Goal: Information Seeking & Learning: Learn about a topic

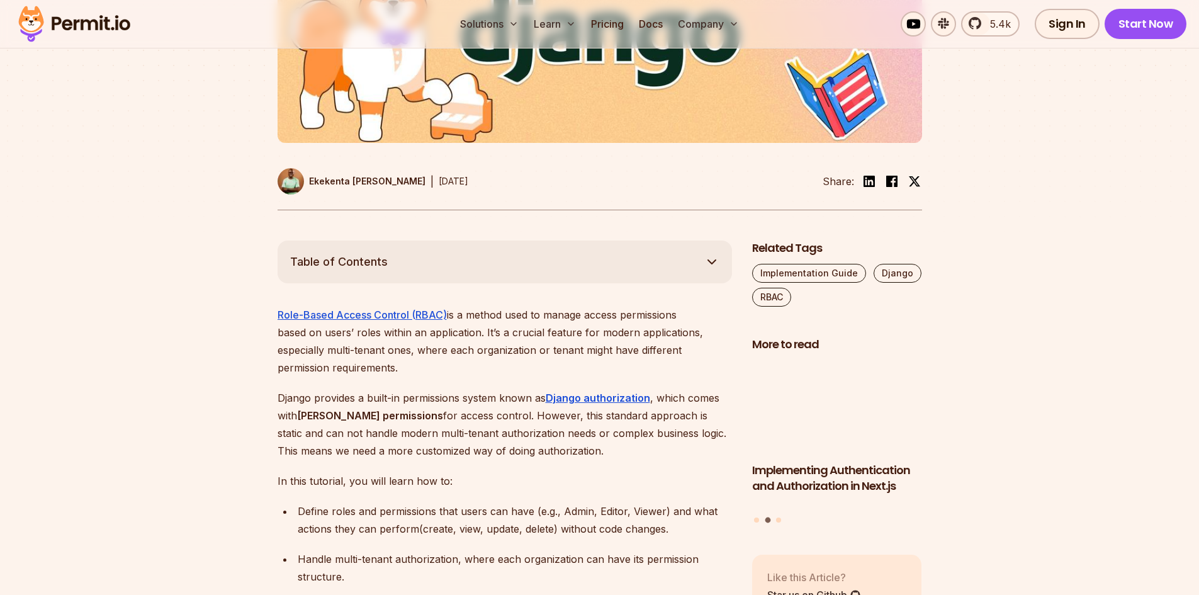
scroll to position [755, 0]
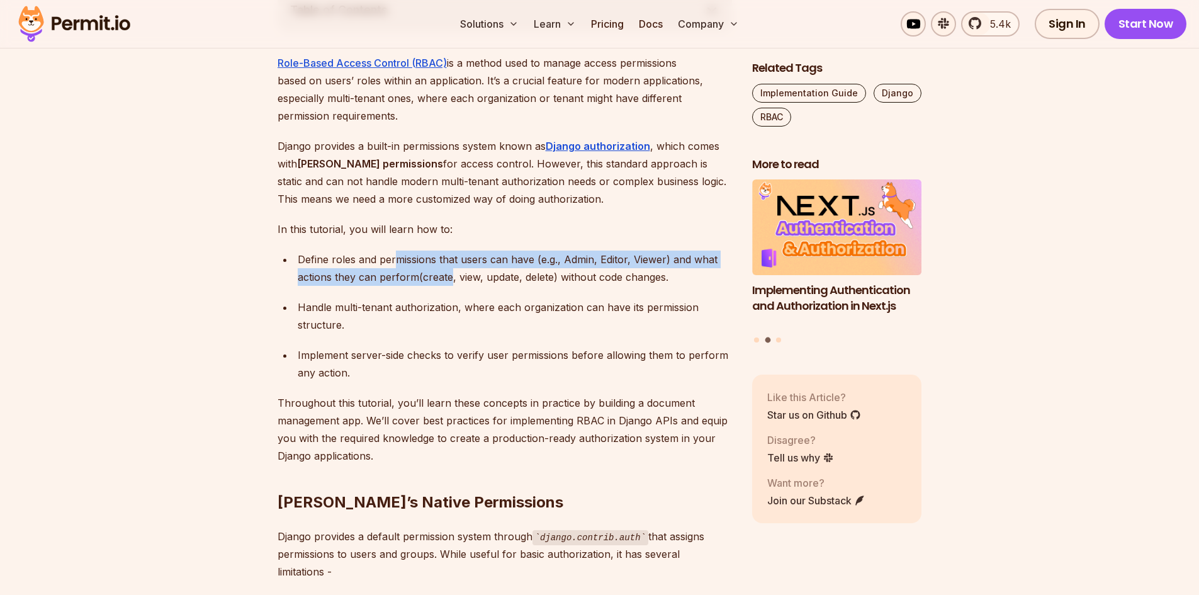
drag, startPoint x: 397, startPoint y: 242, endPoint x: 450, endPoint y: 263, distance: 57.6
click at [450, 263] on div "Define roles and permissions that users can have (e.g., Admin, Editor, Viewer) …" at bounding box center [515, 267] width 434 height 35
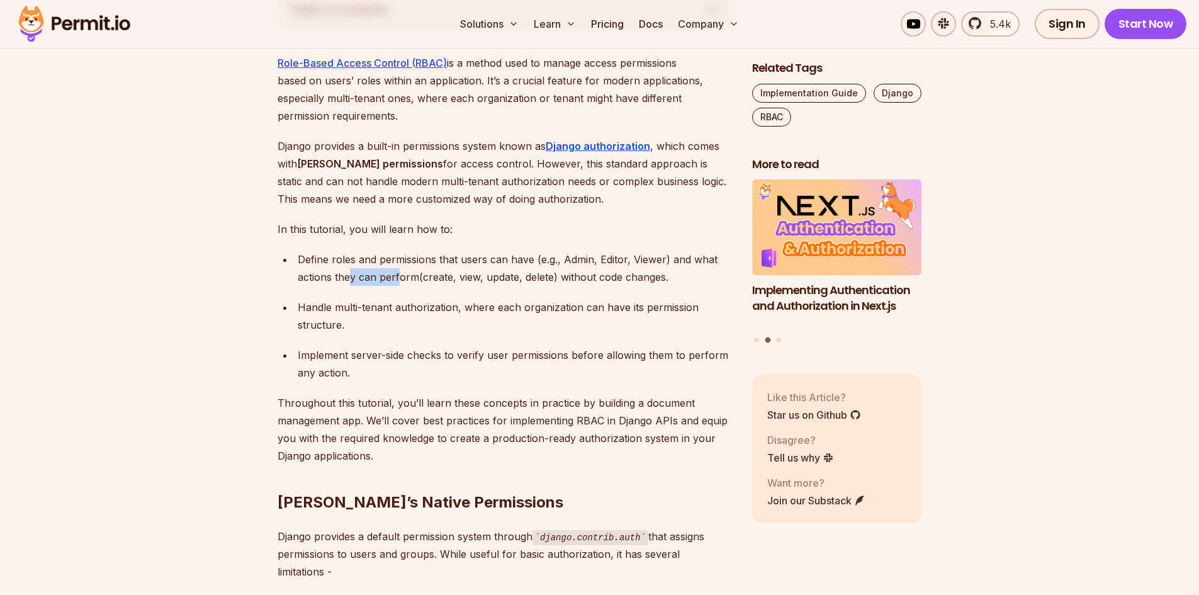
drag, startPoint x: 352, startPoint y: 260, endPoint x: 396, endPoint y: 260, distance: 44.7
click at [396, 260] on div "Define roles and permissions that users can have (e.g., Admin, Editor, Viewer) …" at bounding box center [515, 267] width 434 height 35
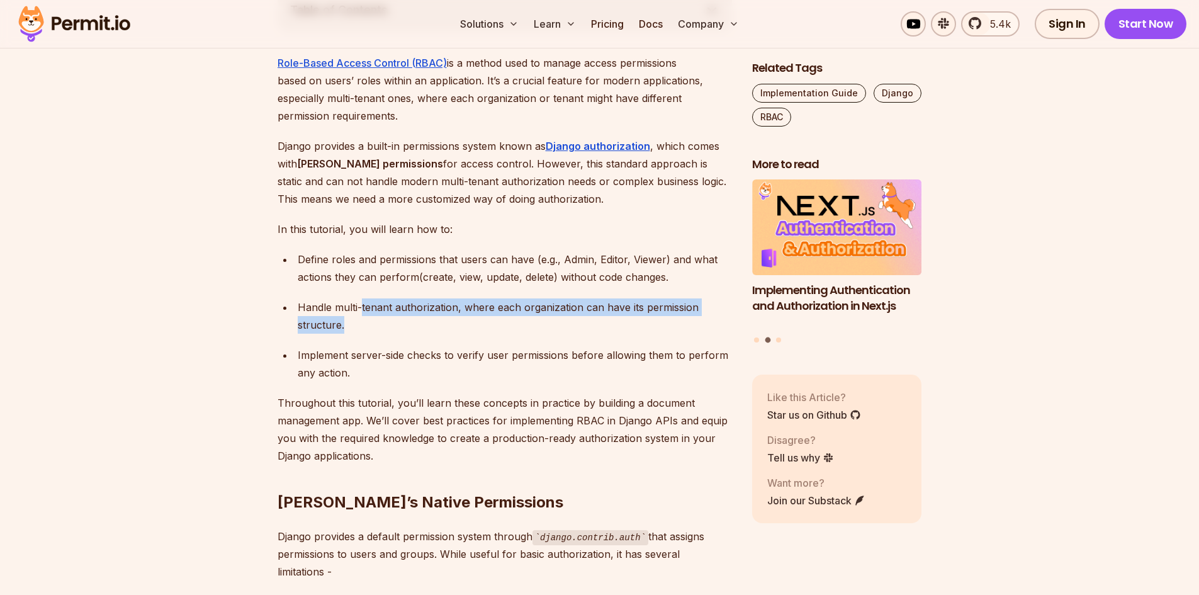
drag, startPoint x: 362, startPoint y: 298, endPoint x: 394, endPoint y: 299, distance: 31.5
click at [394, 299] on div "Handle multi-tenant authorization, where each organization can have its permiss…" at bounding box center [515, 315] width 434 height 35
click at [378, 305] on div "Handle multi-tenant authorization, where each organization can have its permiss…" at bounding box center [515, 315] width 434 height 35
drag, startPoint x: 359, startPoint y: 306, endPoint x: 290, endPoint y: 290, distance: 71.0
click at [290, 290] on ul "Define roles and permissions that users can have (e.g., Admin, Editor, Viewer) …" at bounding box center [504, 315] width 454 height 131
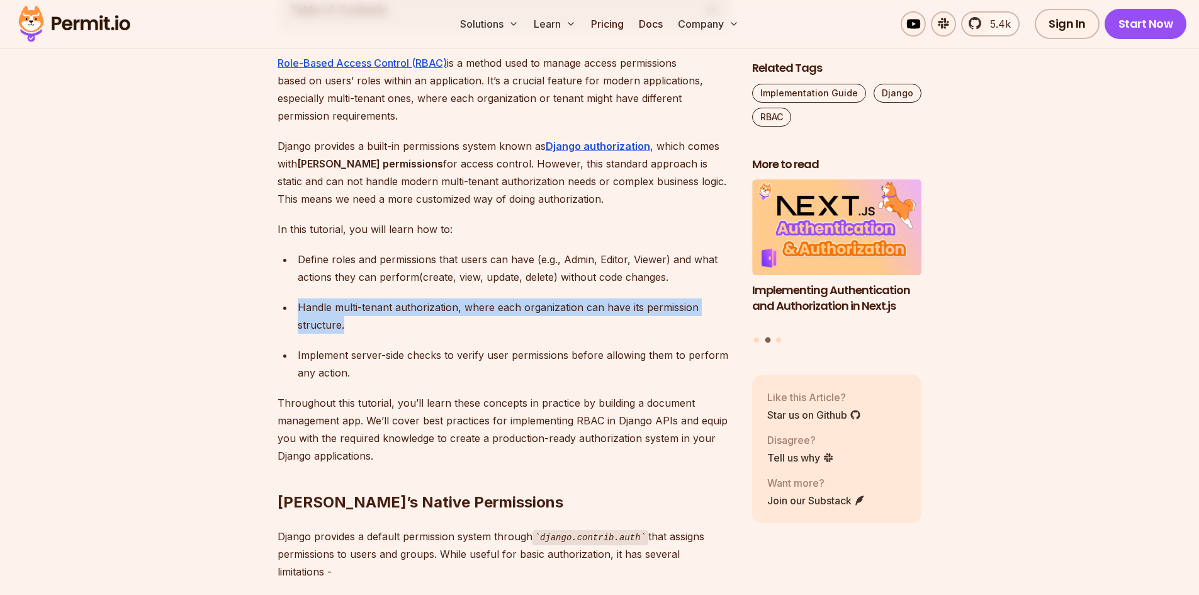
click at [356, 306] on div "Handle multi-tenant authorization, where each organization can have its permiss…" at bounding box center [515, 315] width 434 height 35
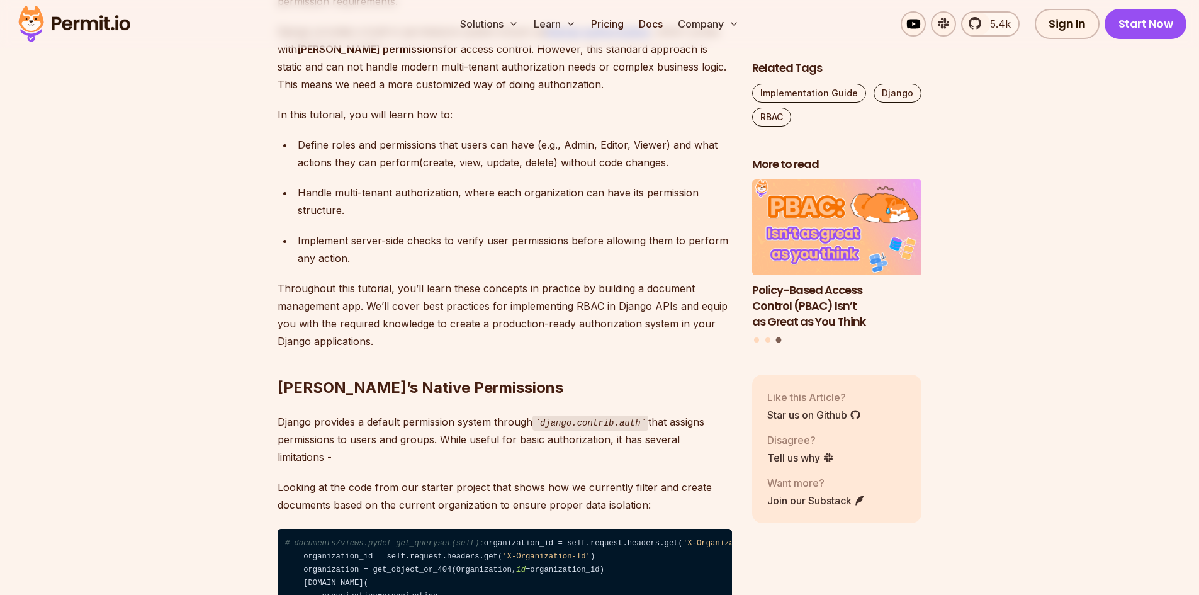
scroll to position [881, 0]
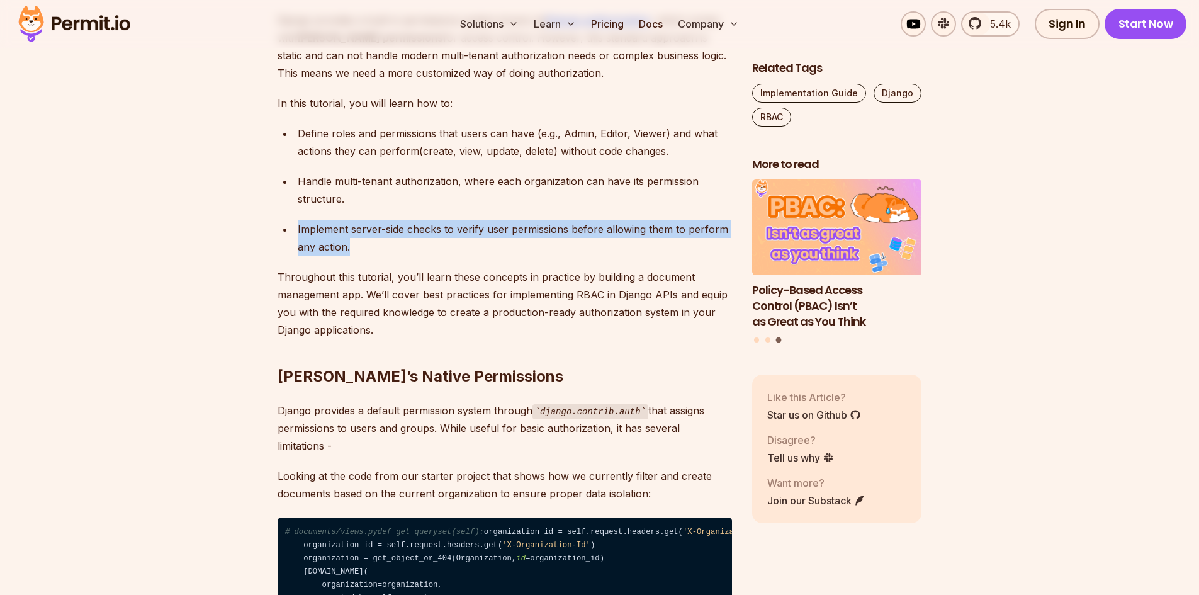
drag, startPoint x: 357, startPoint y: 233, endPoint x: 286, endPoint y: 214, distance: 73.7
click at [294, 220] on li "Implement server-side checks to verify user permissions before allowing them to…" at bounding box center [513, 237] width 438 height 35
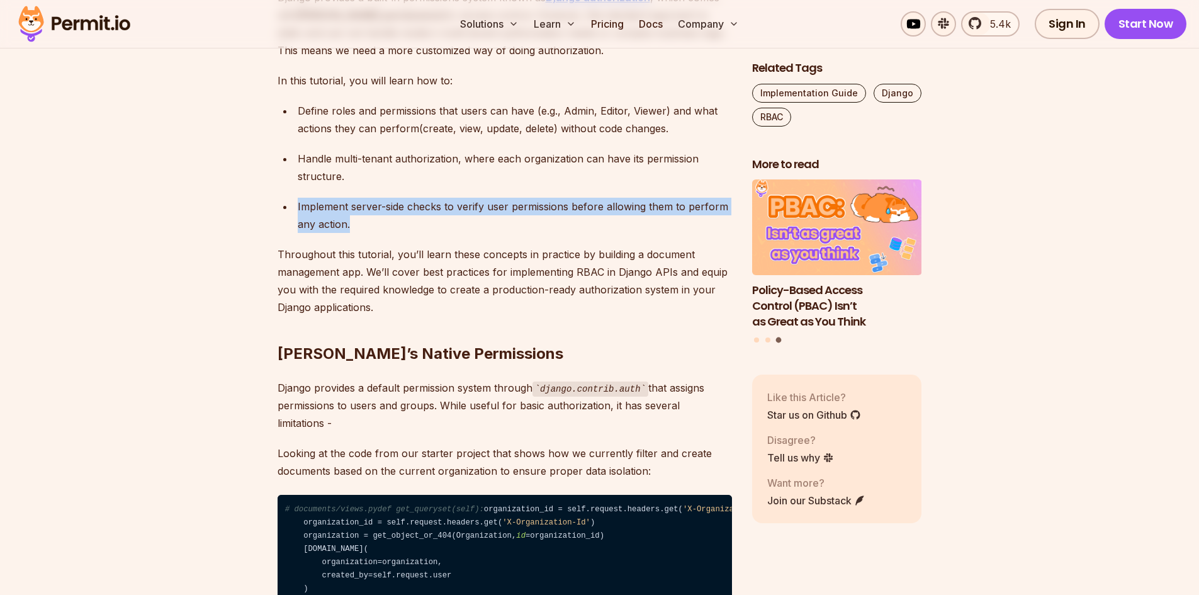
scroll to position [944, 0]
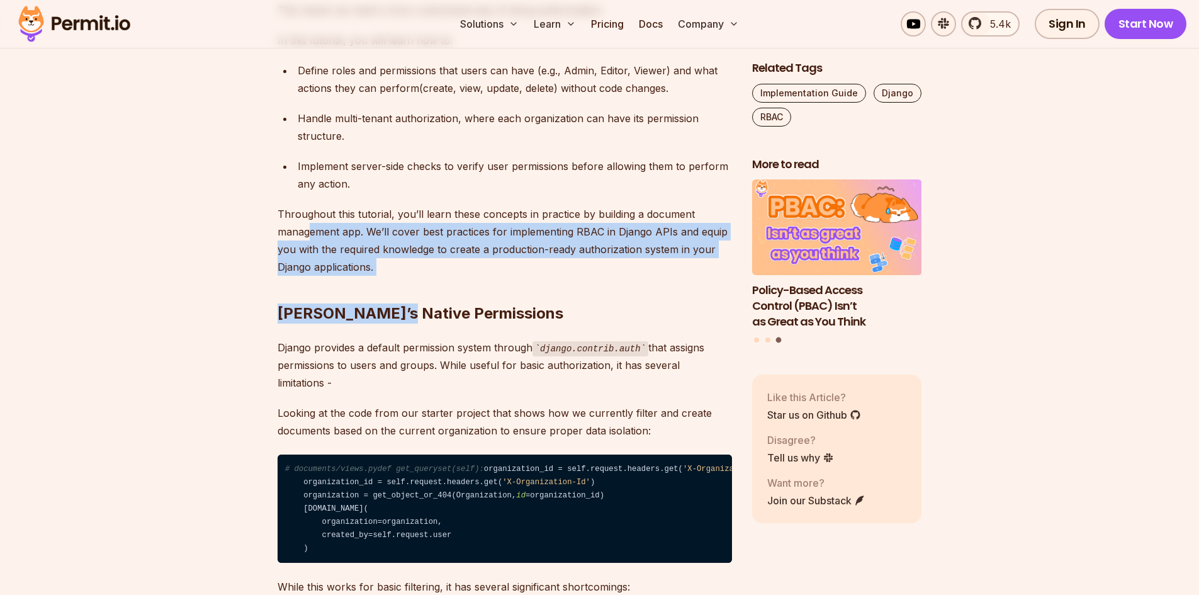
drag, startPoint x: 390, startPoint y: 243, endPoint x: 311, endPoint y: 211, distance: 84.7
click at [423, 234] on p "Throughout this tutorial, you’ll learn these concepts in practice by building a…" at bounding box center [504, 240] width 454 height 70
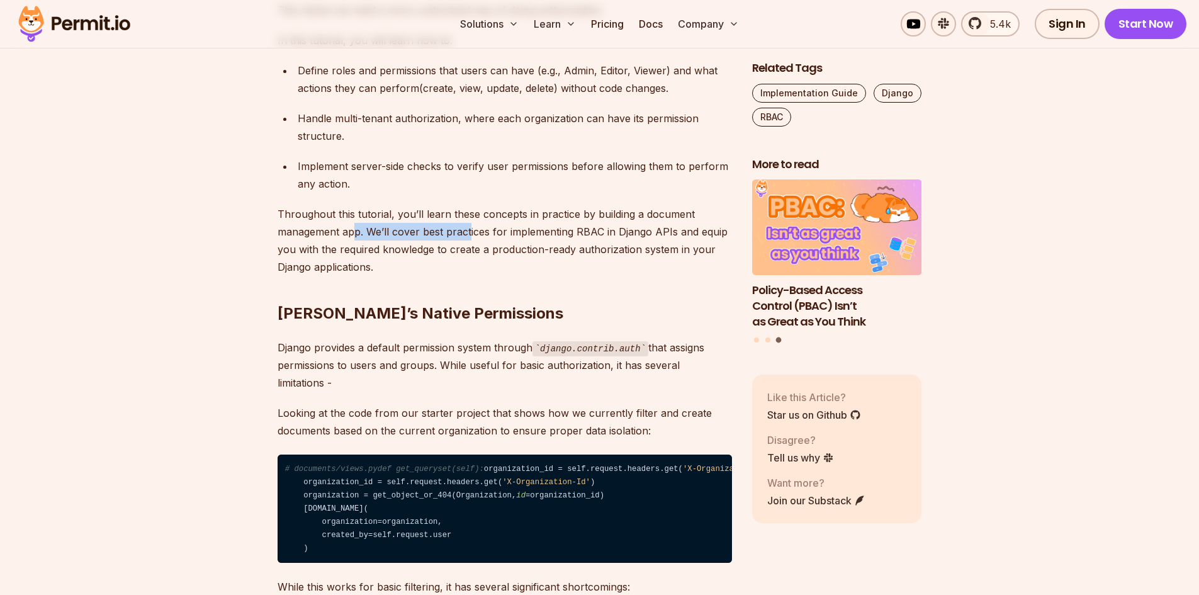
drag, startPoint x: 398, startPoint y: 220, endPoint x: 469, endPoint y: 222, distance: 71.1
click at [469, 222] on p "Throughout this tutorial, you’ll learn these concepts in practice by building a…" at bounding box center [504, 240] width 454 height 70
click at [461, 225] on p "Throughout this tutorial, you’ll learn these concepts in practice by building a…" at bounding box center [504, 240] width 454 height 70
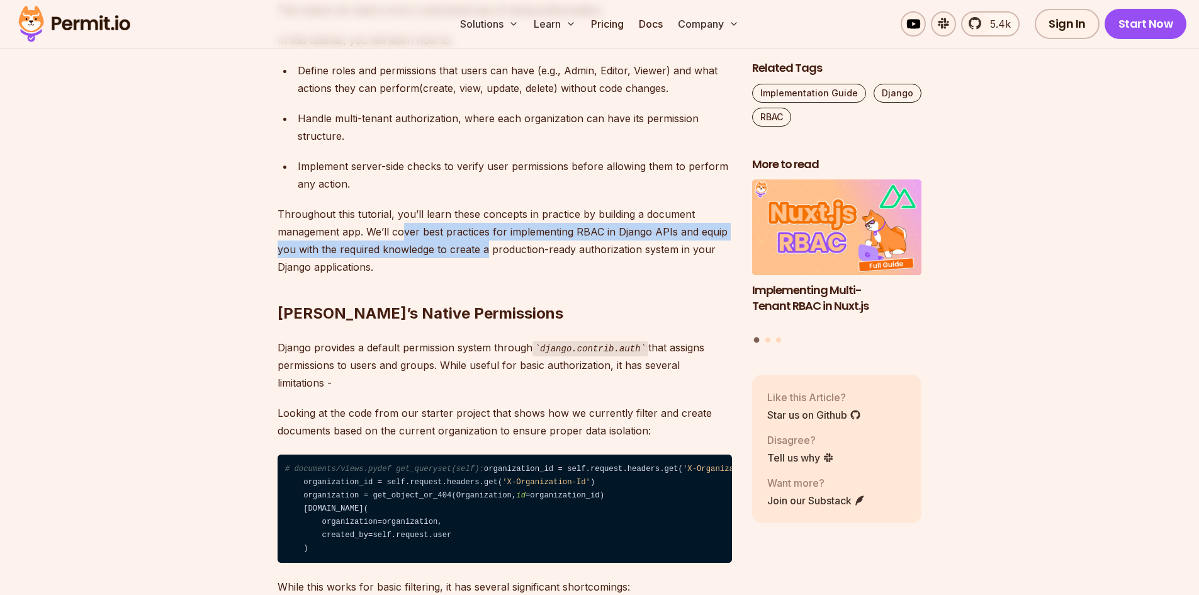
drag, startPoint x: 401, startPoint y: 219, endPoint x: 487, endPoint y: 225, distance: 86.4
click at [487, 225] on p "Throughout this tutorial, you’ll learn these concepts in practice by building a…" at bounding box center [504, 240] width 454 height 70
click at [470, 232] on p "Throughout this tutorial, you’ll learn these concepts in practice by building a…" at bounding box center [504, 240] width 454 height 70
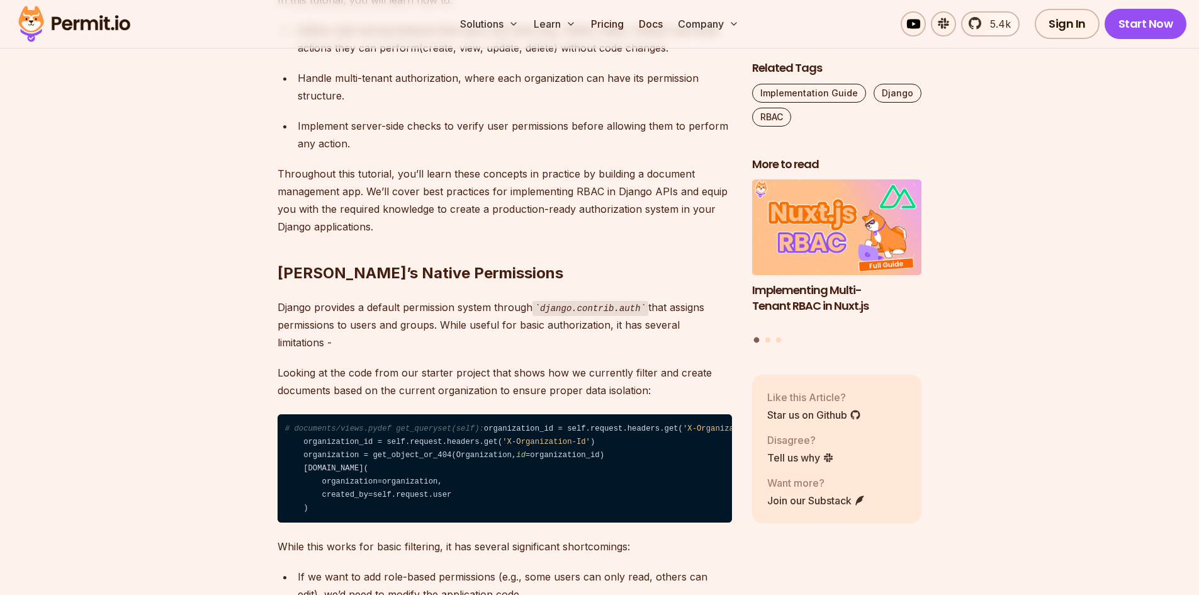
scroll to position [1133, 0]
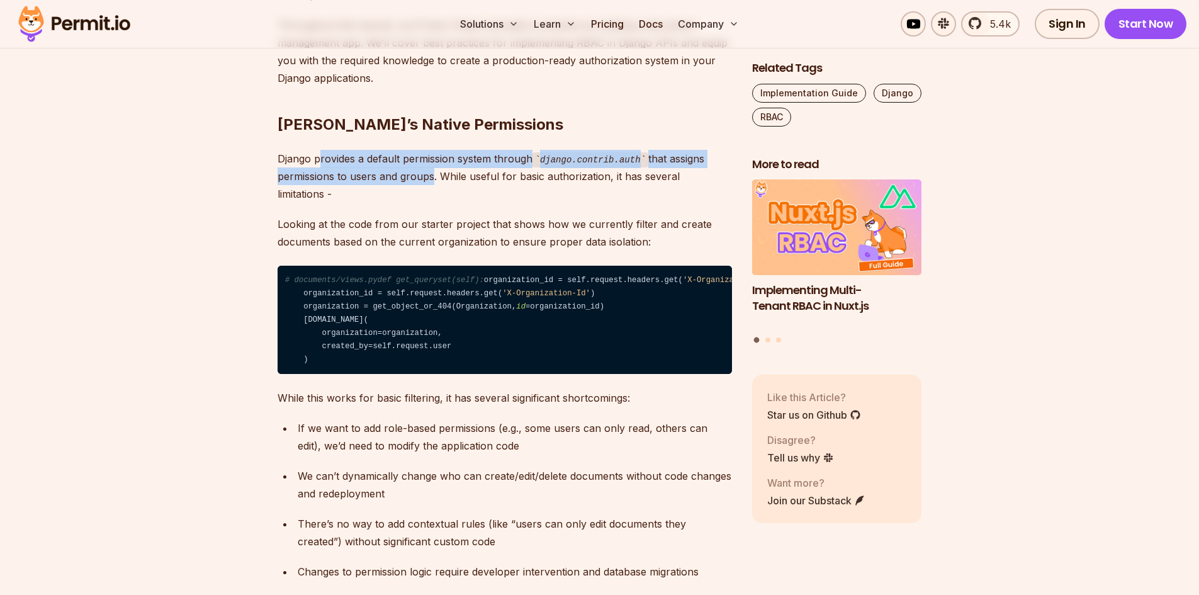
drag, startPoint x: 320, startPoint y: 138, endPoint x: 433, endPoint y: 162, distance: 115.7
click at [430, 151] on p "Django provides a default permission system through django.contrib.auth that as…" at bounding box center [504, 176] width 454 height 53
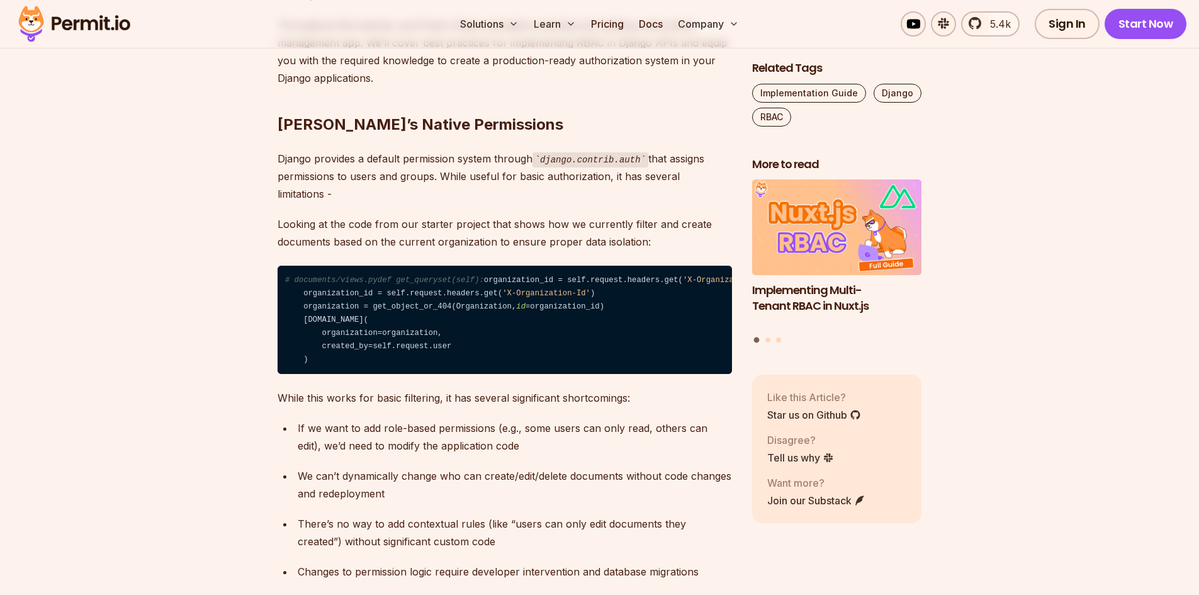
click at [417, 180] on p "Django provides a default permission system through django.contrib.auth that as…" at bounding box center [504, 176] width 454 height 53
drag, startPoint x: 361, startPoint y: 160, endPoint x: 393, endPoint y: 167, distance: 32.8
click at [393, 167] on p "Django provides a default permission system through django.contrib.auth that as…" at bounding box center [504, 176] width 454 height 53
click at [379, 170] on p "Django provides a default permission system through django.contrib.auth that as…" at bounding box center [504, 176] width 454 height 53
drag, startPoint x: 354, startPoint y: 167, endPoint x: 298, endPoint y: 156, distance: 56.5
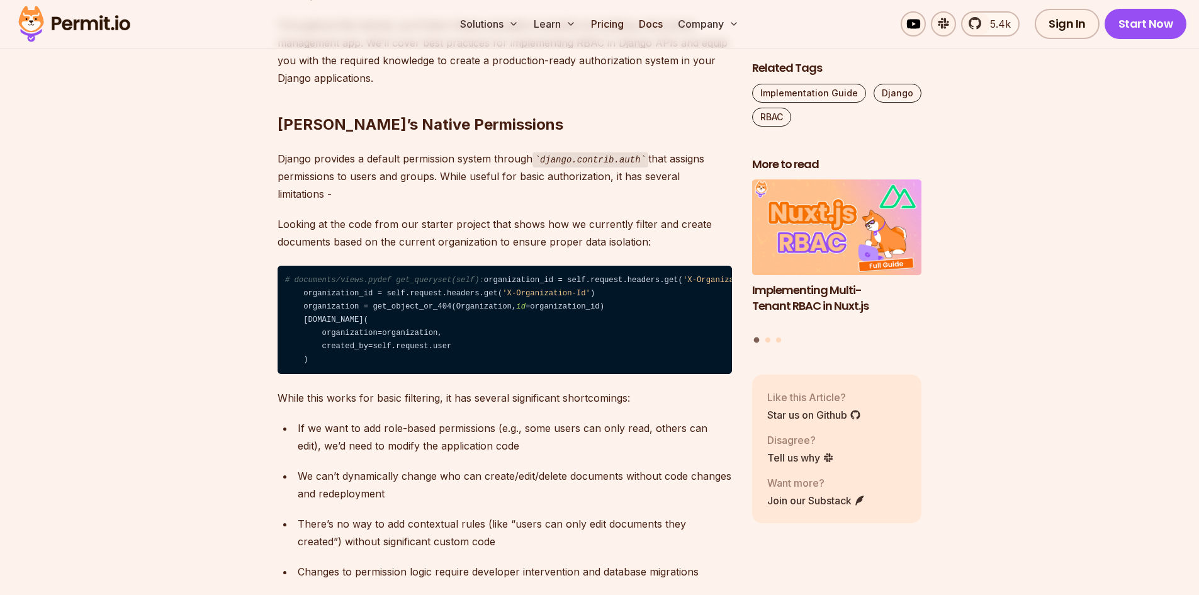
click at [298, 156] on p "Django provides a default permission system through django.contrib.auth that as…" at bounding box center [504, 176] width 454 height 53
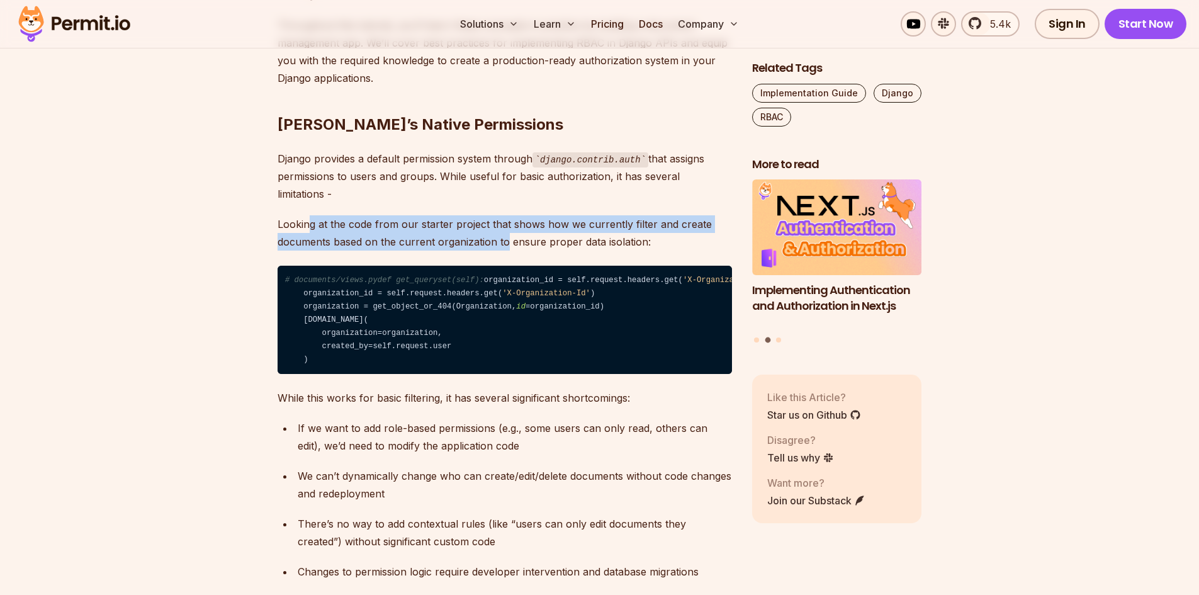
drag, startPoint x: 310, startPoint y: 202, endPoint x: 505, endPoint y: 227, distance: 197.3
click at [505, 227] on p "Looking at the code from our starter project that shows how we currently filter…" at bounding box center [504, 232] width 454 height 35
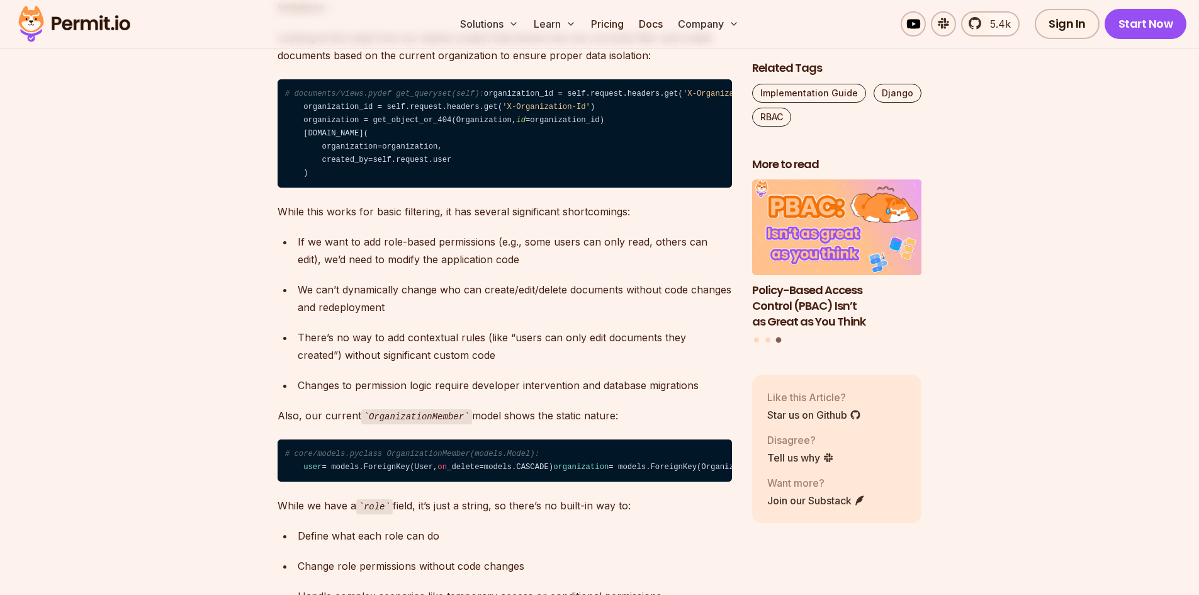
scroll to position [1321, 0]
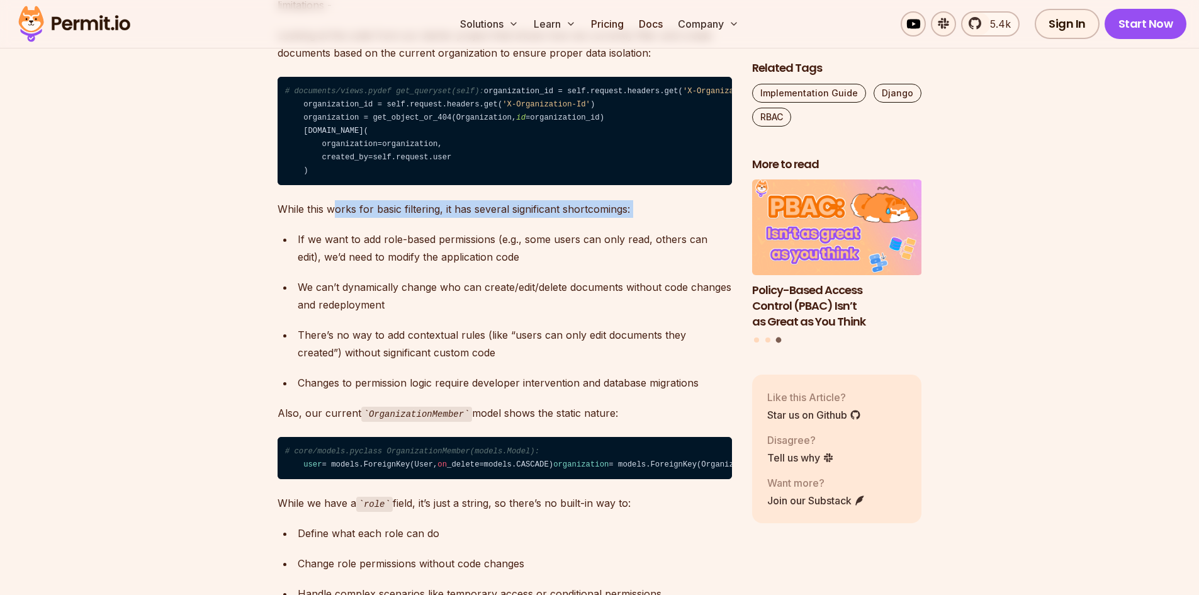
drag, startPoint x: 334, startPoint y: 255, endPoint x: 427, endPoint y: 277, distance: 95.5
click at [429, 266] on div "If we want to add role-based permissions (e.g., some users can only read, other…" at bounding box center [515, 247] width 434 height 35
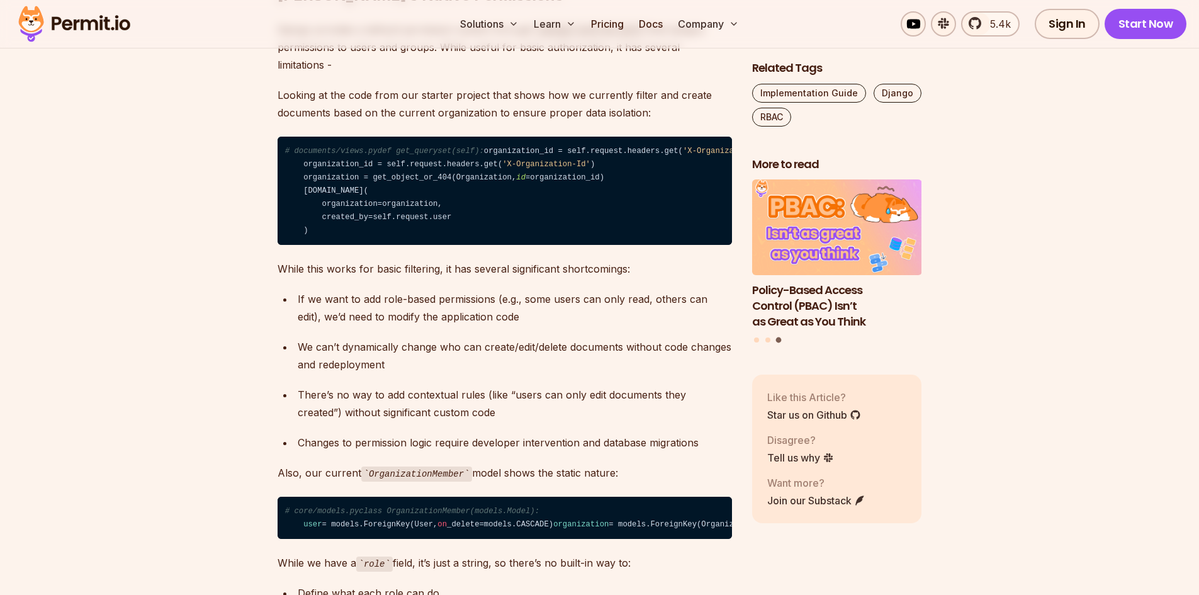
scroll to position [1258, 0]
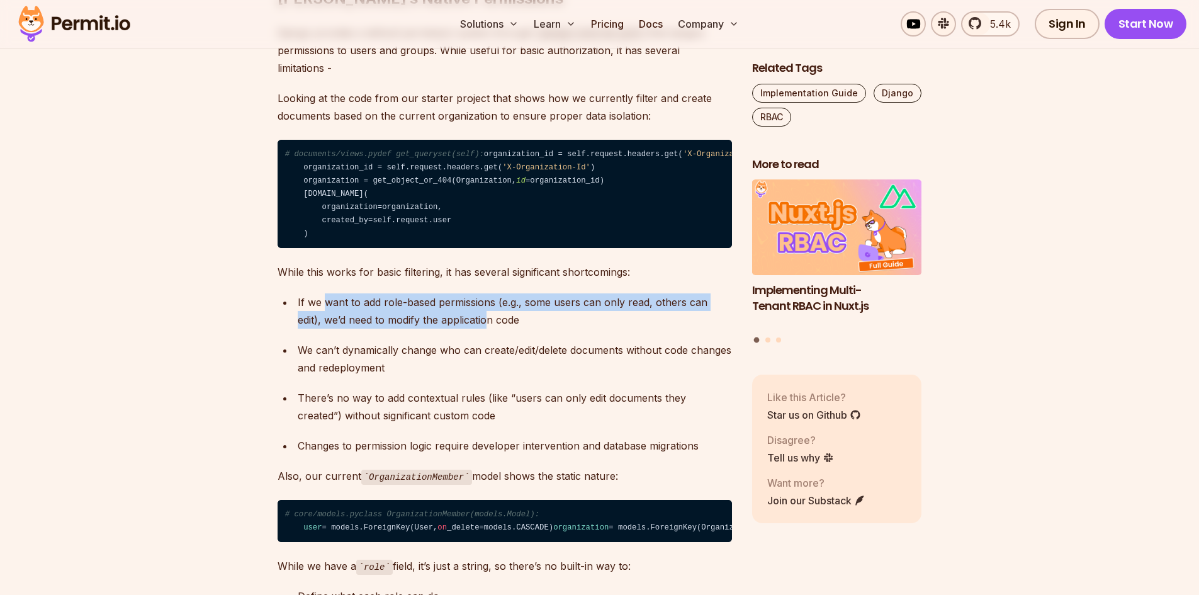
drag, startPoint x: 324, startPoint y: 350, endPoint x: 459, endPoint y: 362, distance: 135.8
click at [459, 328] on div "If we want to add role-based permissions (e.g., some users can only read, other…" at bounding box center [515, 310] width 434 height 35
drag, startPoint x: 512, startPoint y: 366, endPoint x: 298, endPoint y: 342, distance: 214.6
click at [298, 328] on div "If we want to add role-based permissions (e.g., some users can only read, other…" at bounding box center [515, 310] width 434 height 35
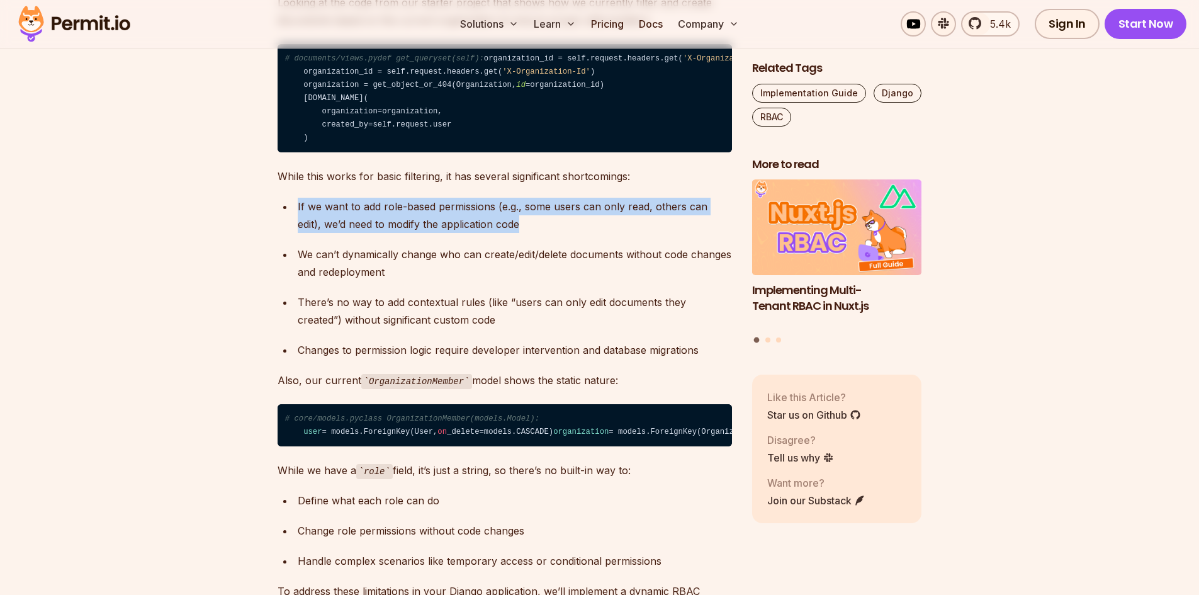
scroll to position [1384, 0]
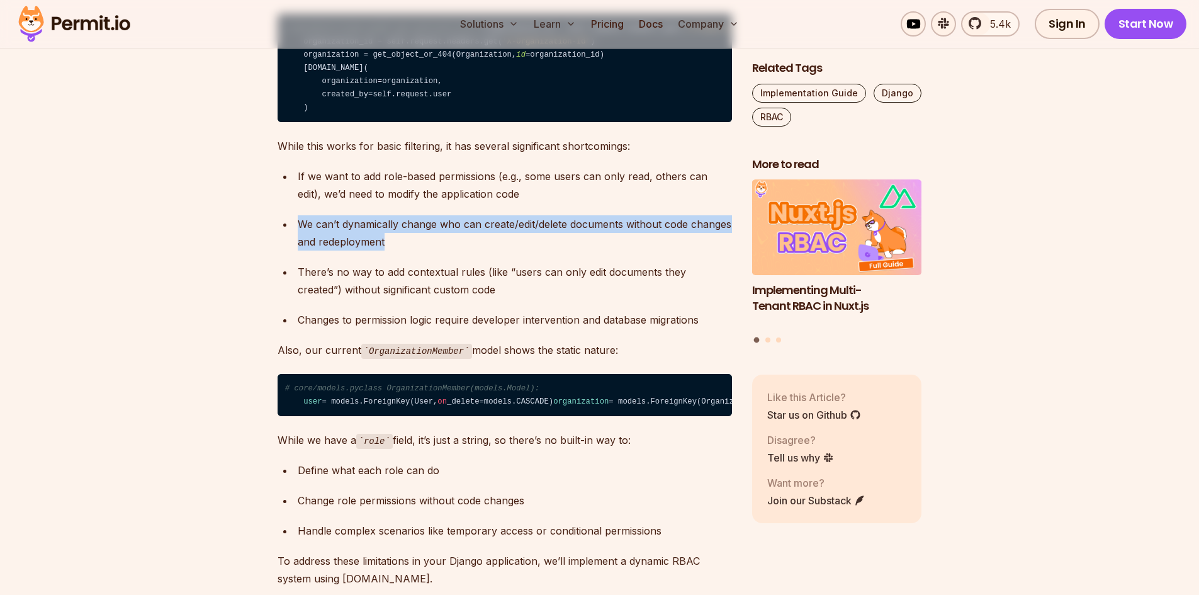
drag, startPoint x: 394, startPoint y: 296, endPoint x: 283, endPoint y: 274, distance: 114.1
click at [294, 250] on li "We can’t dynamically change who can create/edit/delete documents without code c…" at bounding box center [513, 232] width 438 height 35
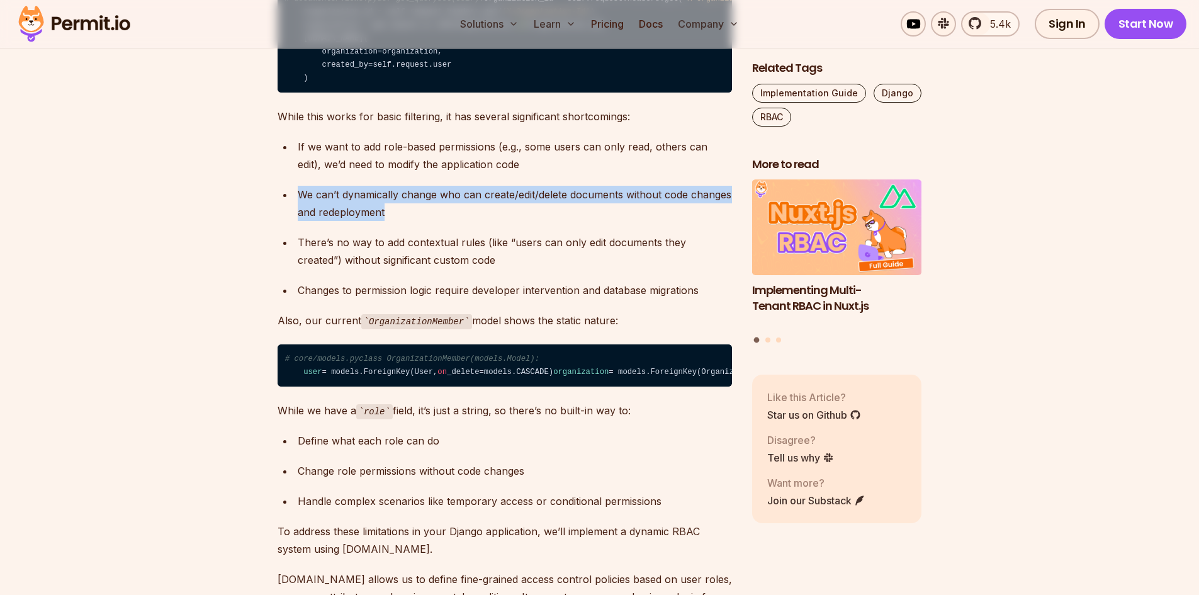
scroll to position [1510, 0]
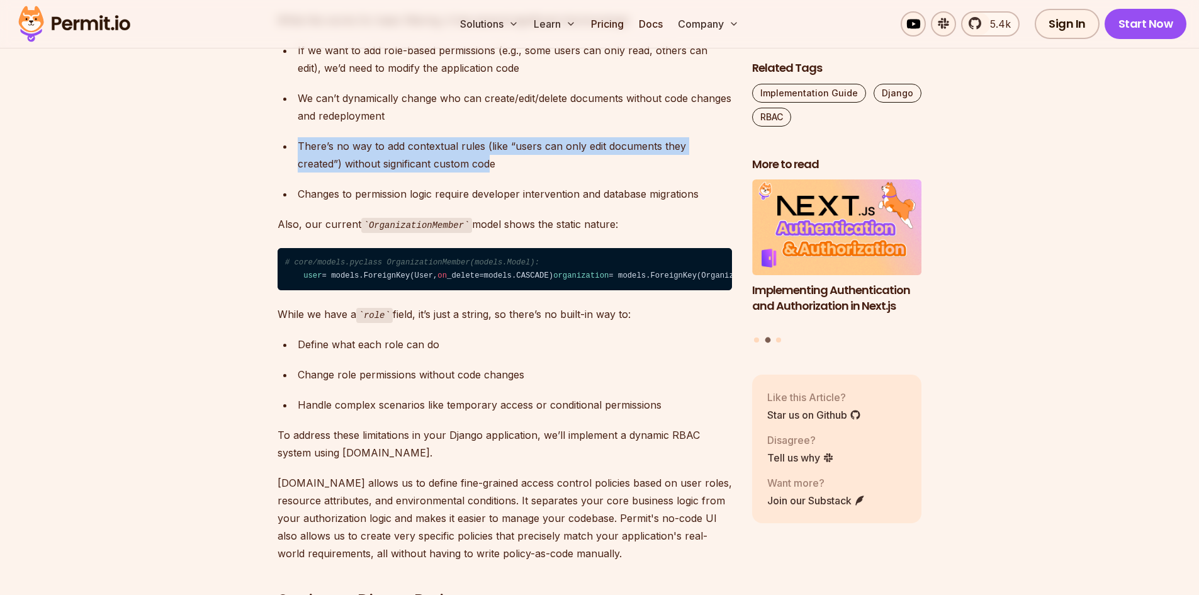
drag, startPoint x: 359, startPoint y: 193, endPoint x: 299, endPoint y: 187, distance: 60.7
click at [299, 172] on div "There’s no way to add contextual rules (like “users can only edit documents the…" at bounding box center [515, 154] width 434 height 35
click at [435, 172] on div "There’s no way to add contextual rules (like “users can only edit documents the…" at bounding box center [515, 154] width 434 height 35
drag, startPoint x: 478, startPoint y: 206, endPoint x: 274, endPoint y: 193, distance: 203.6
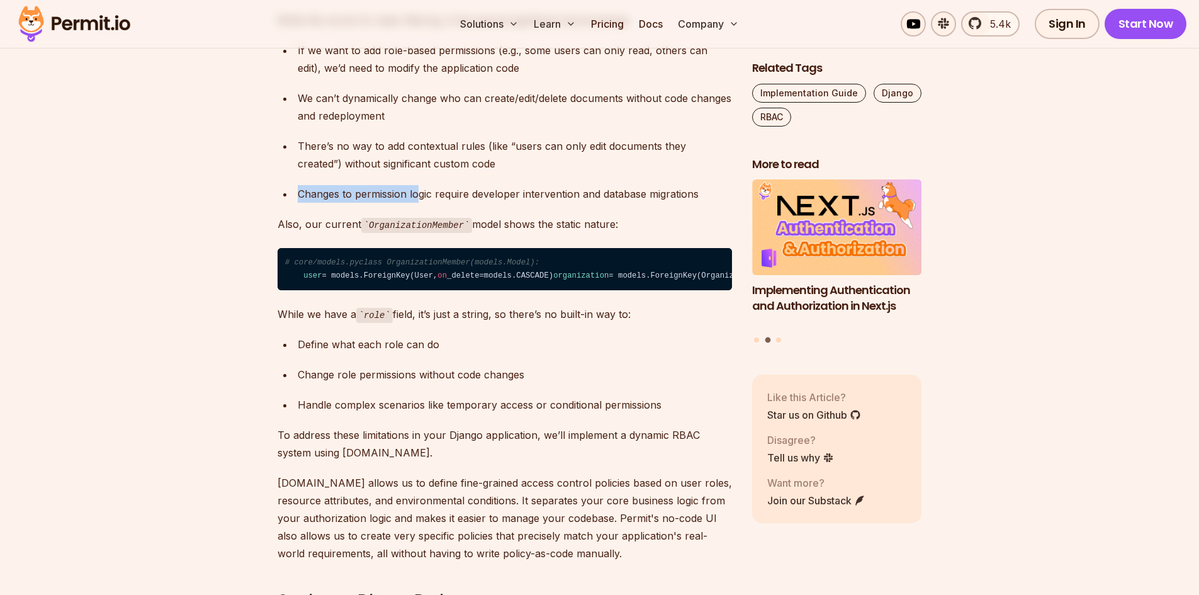
drag, startPoint x: 289, startPoint y: 237, endPoint x: 418, endPoint y: 237, distance: 129.0
click at [418, 203] on ul "If we want to add role-based permissions (e.g., some users can only read, other…" at bounding box center [504, 122] width 454 height 161
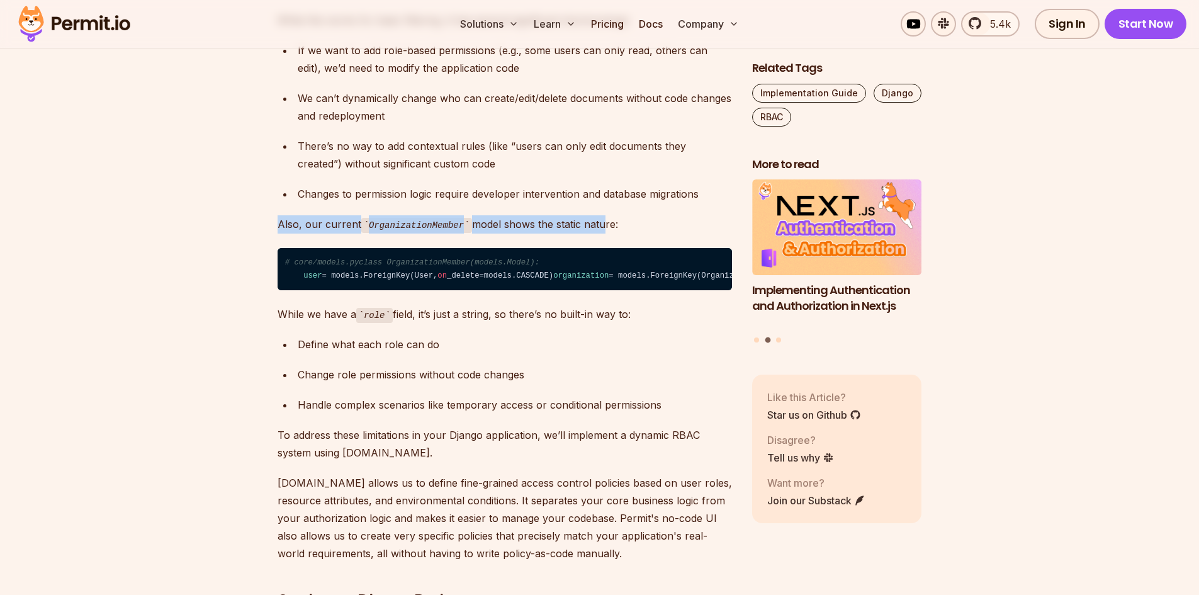
drag, startPoint x: 275, startPoint y: 267, endPoint x: 590, endPoint y: 257, distance: 315.4
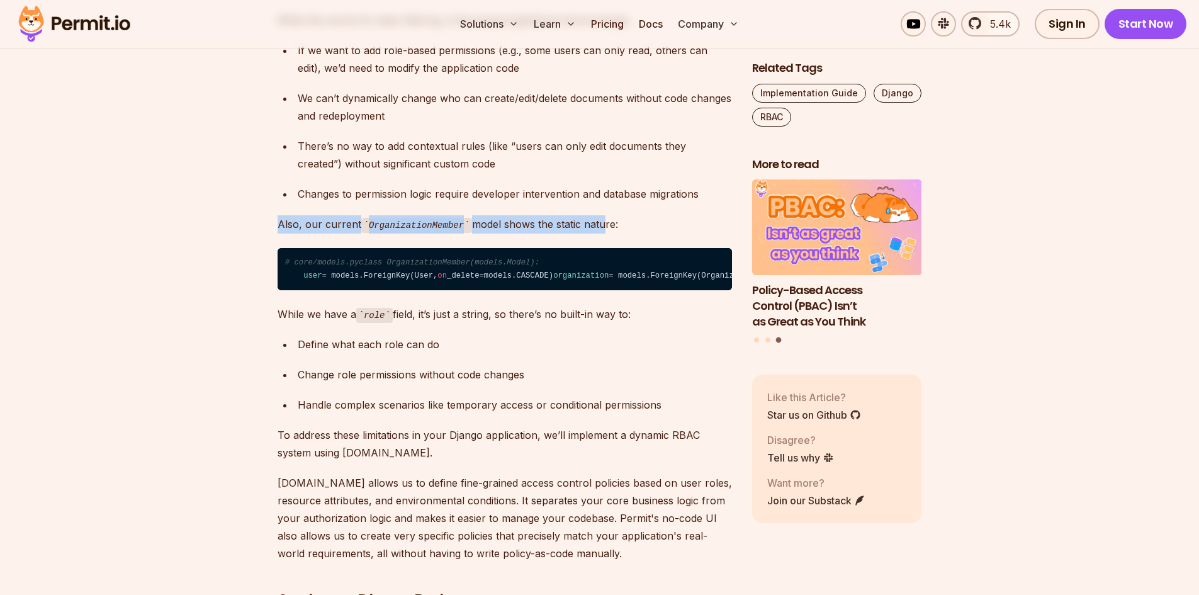
drag, startPoint x: 635, startPoint y: 266, endPoint x: 242, endPoint y: 266, distance: 392.6
click at [279, 233] on p "Also, our current OrganizationMember model shows the static nature:" at bounding box center [504, 224] width 454 height 18
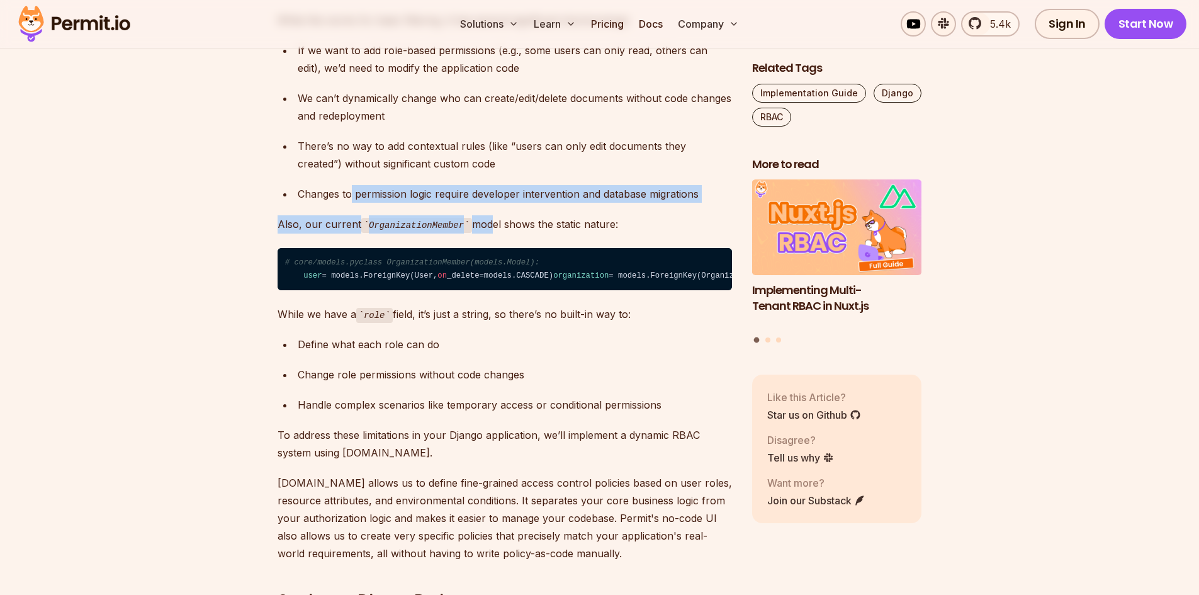
drag, startPoint x: 352, startPoint y: 241, endPoint x: 481, endPoint y: 251, distance: 129.4
click at [481, 203] on div "Changes to permission logic require developer intervention and database migrati…" at bounding box center [515, 194] width 434 height 18
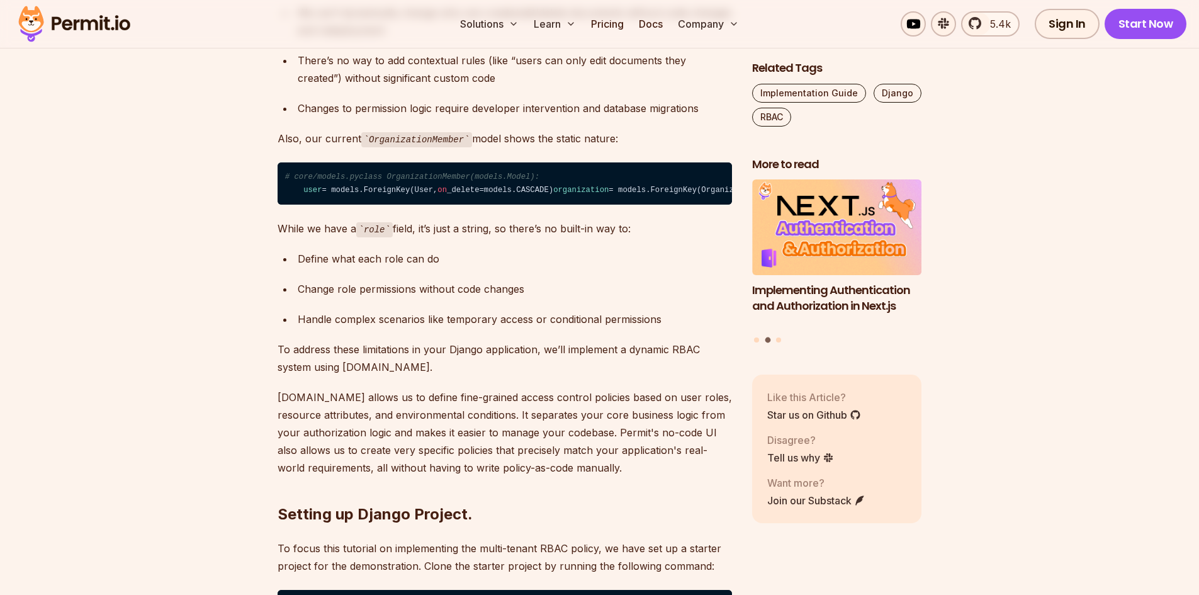
scroll to position [1636, 0]
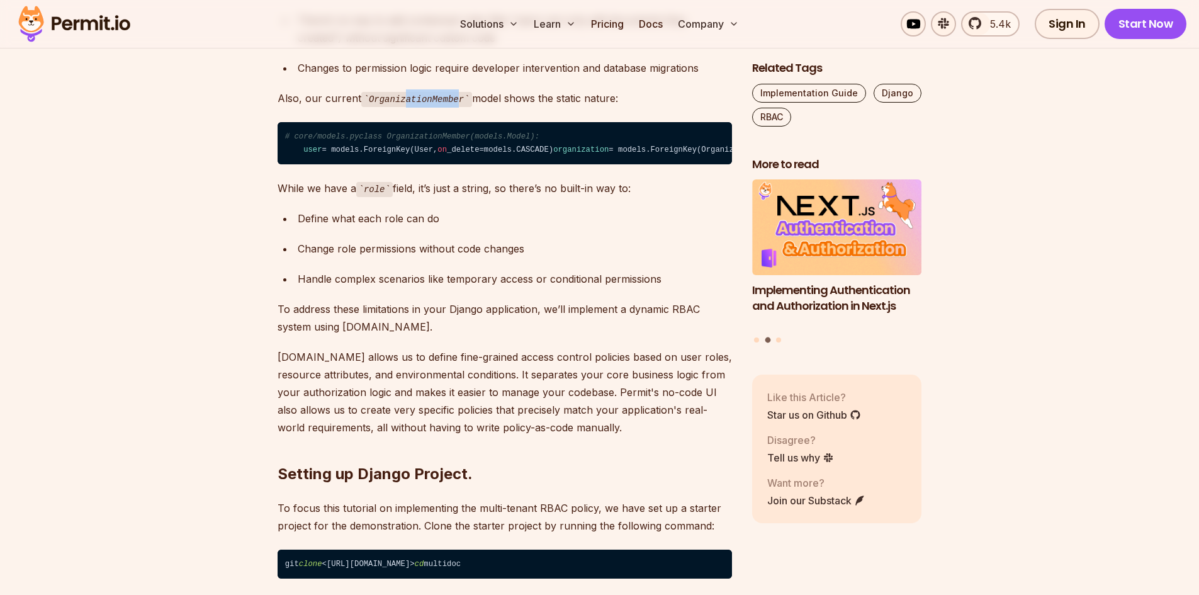
drag, startPoint x: 425, startPoint y: 143, endPoint x: 450, endPoint y: 148, distance: 26.2
click at [450, 107] on code "OrganizationMember" at bounding box center [416, 99] width 111 height 15
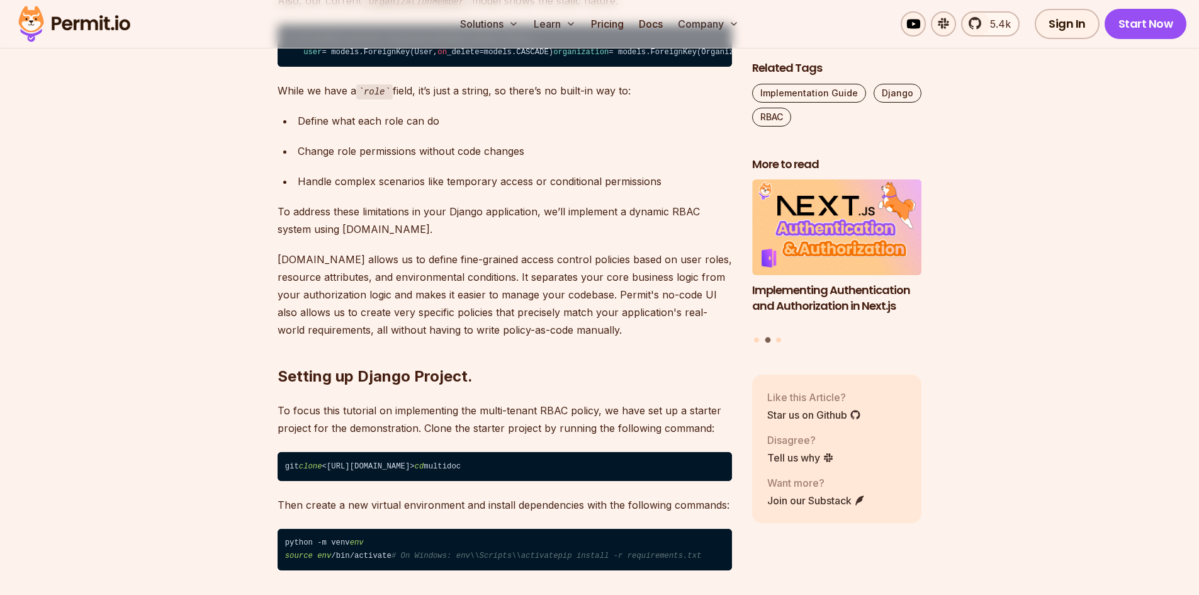
scroll to position [1699, 0]
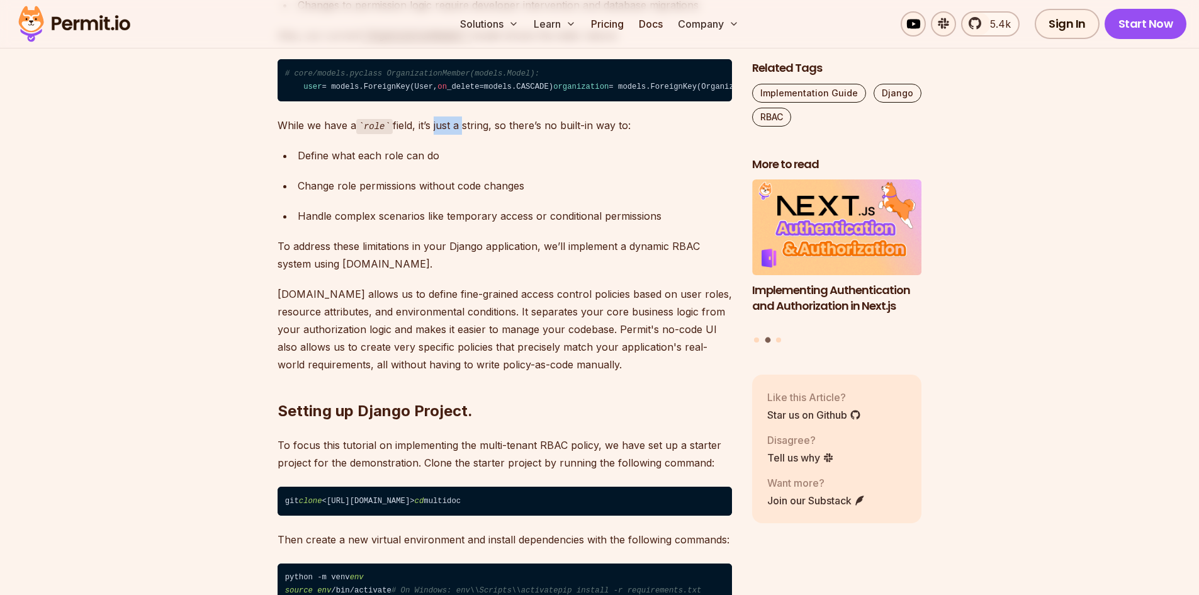
drag, startPoint x: 442, startPoint y: 196, endPoint x: 460, endPoint y: 206, distance: 20.8
click at [464, 135] on p "While we have a role field, it’s just a string, so there’s no built-in way to:" at bounding box center [504, 125] width 454 height 18
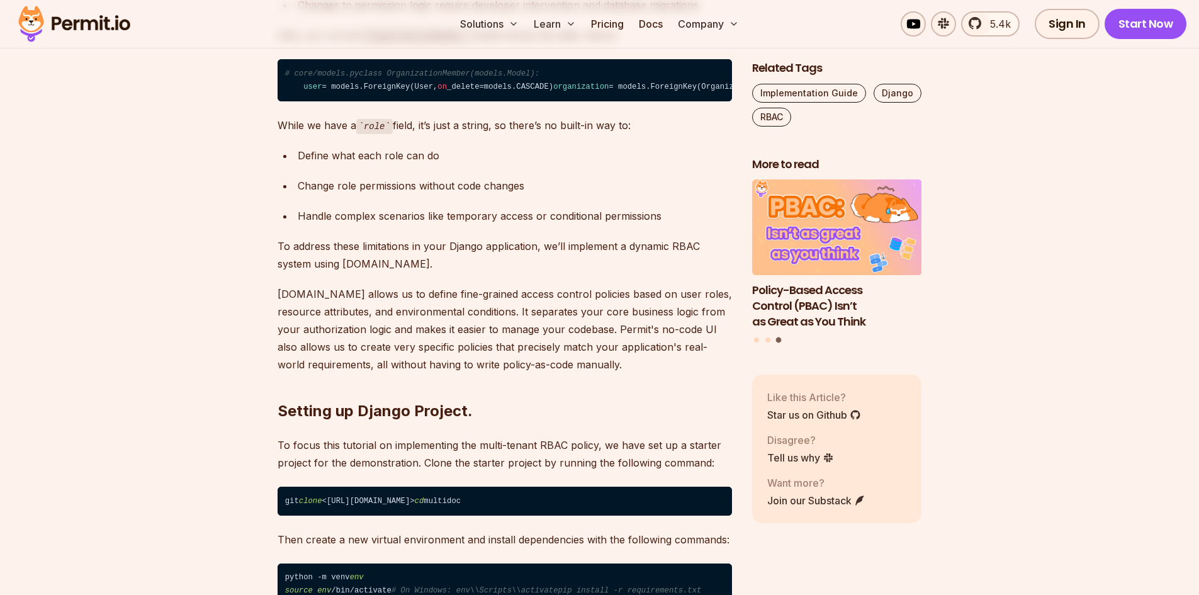
click at [428, 164] on div "Define what each role can do" at bounding box center [515, 156] width 434 height 18
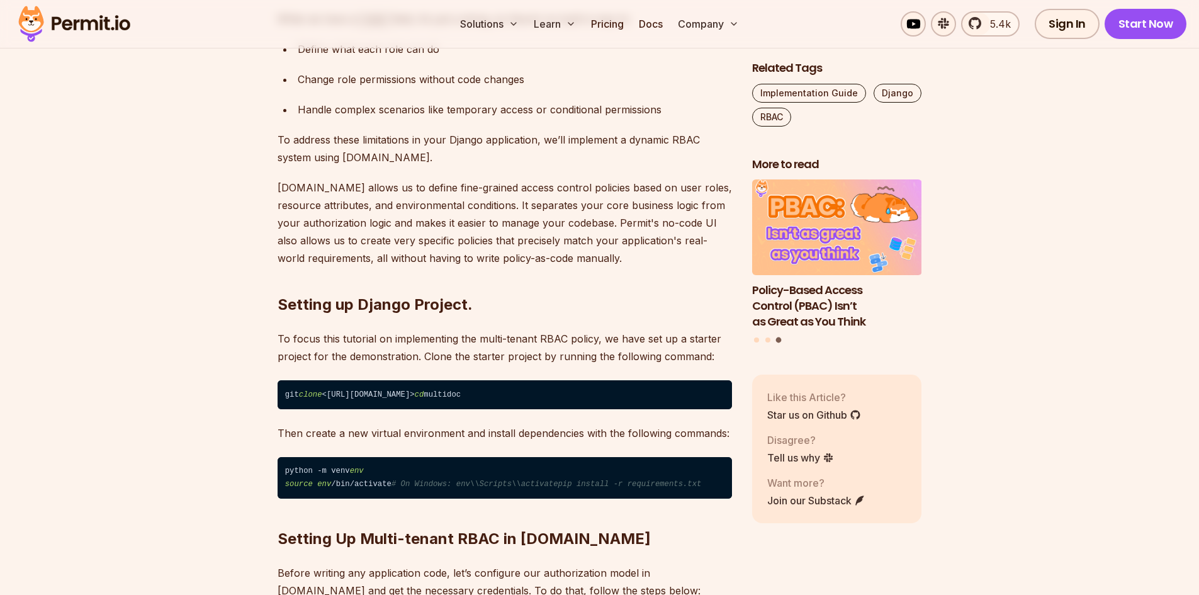
scroll to position [1825, 0]
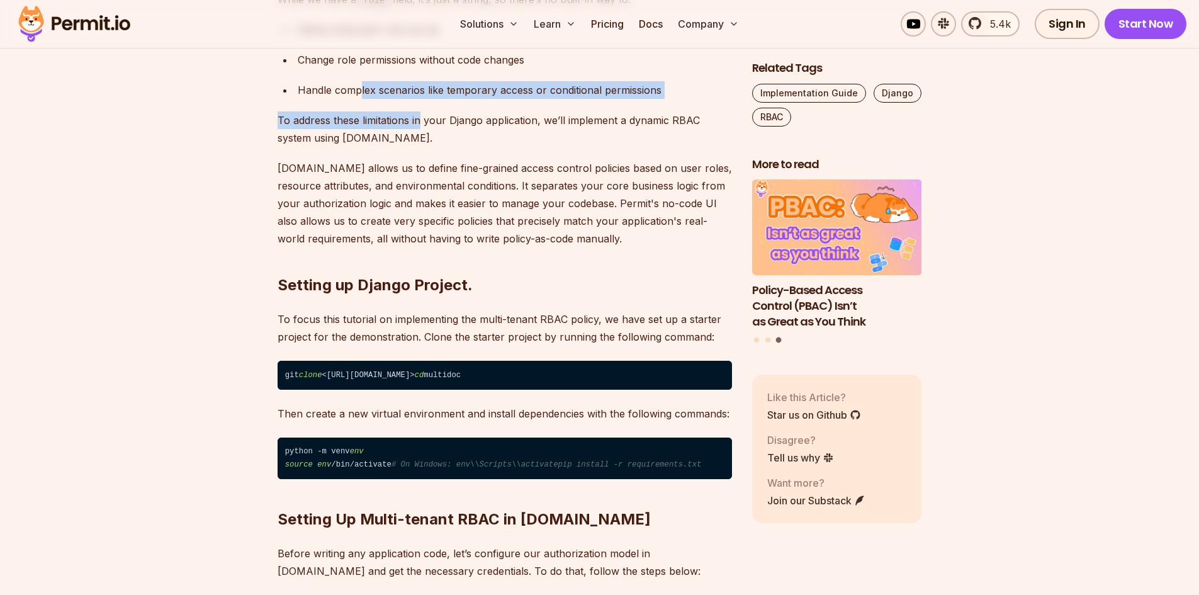
drag, startPoint x: 405, startPoint y: 172, endPoint x: 420, endPoint y: 176, distance: 15.4
click at [401, 147] on p "To address these limitations in your Django application, we’ll implement a dyna…" at bounding box center [504, 128] width 454 height 35
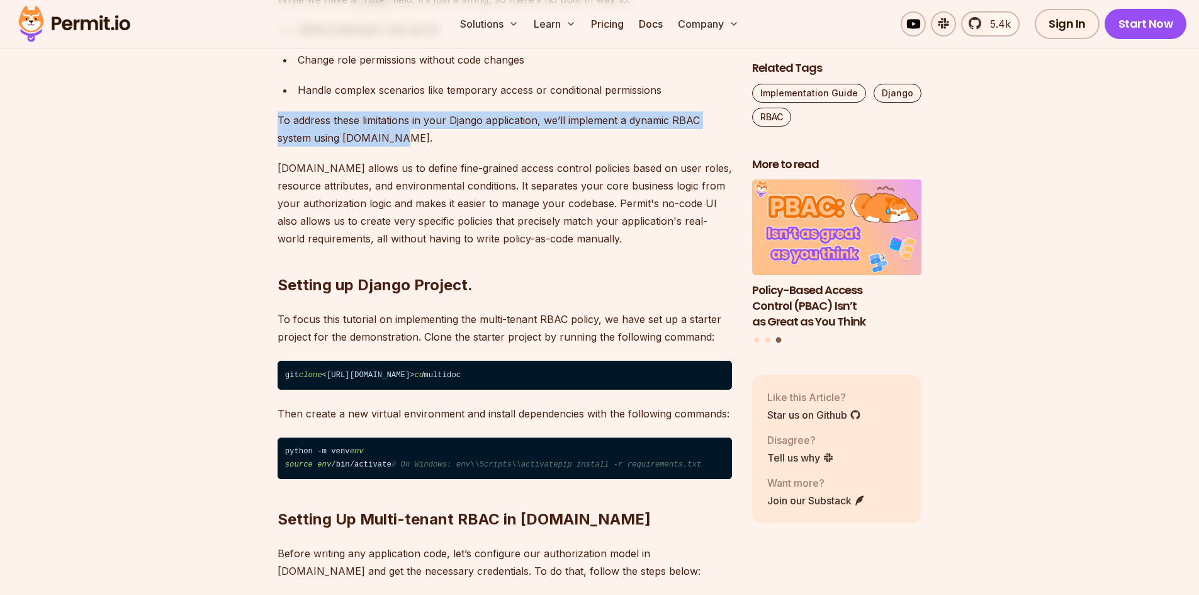
drag, startPoint x: 393, startPoint y: 210, endPoint x: 276, endPoint y: 194, distance: 118.8
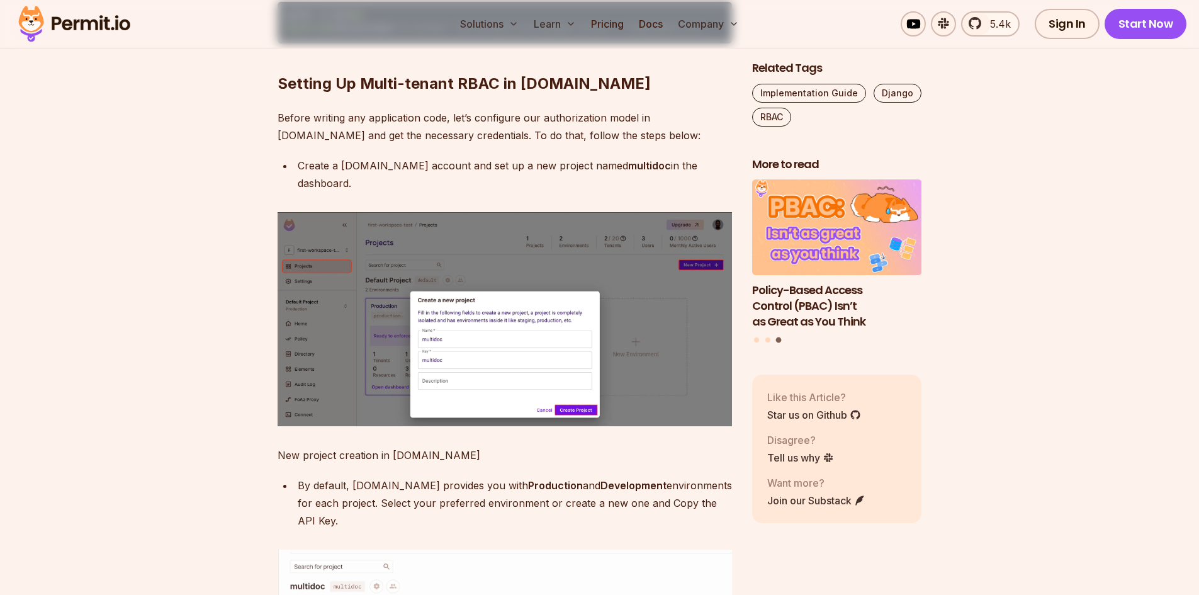
scroll to position [2265, 0]
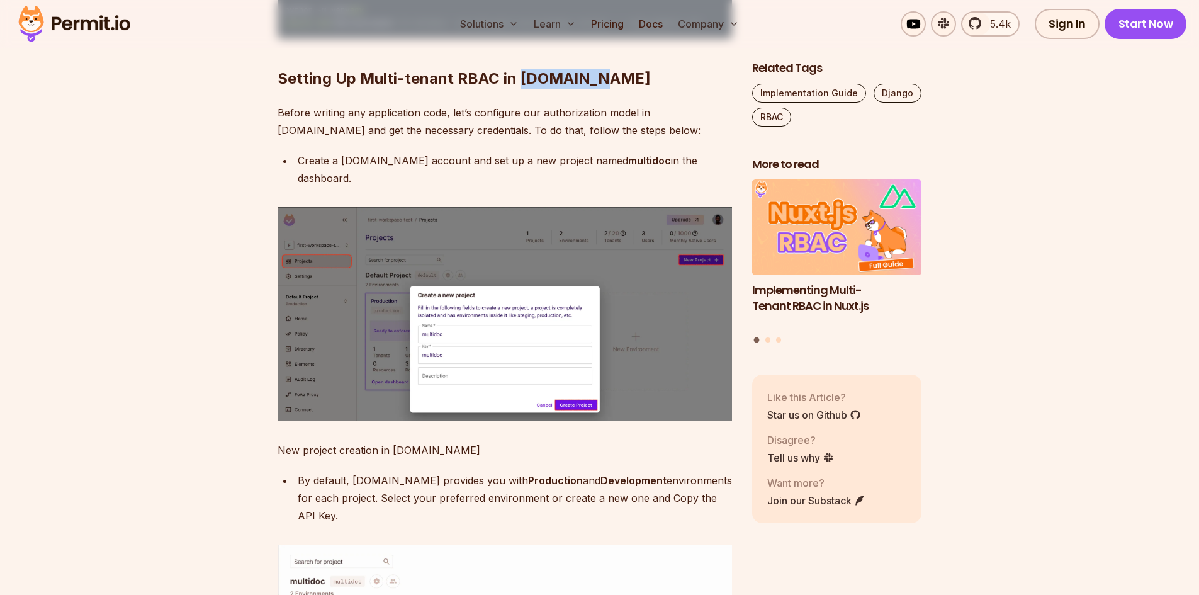
drag, startPoint x: 588, startPoint y: 166, endPoint x: 515, endPoint y: 162, distance: 73.1
click at [515, 89] on h2 "Setting Up Multi-tenant RBAC in Permit.io" at bounding box center [504, 53] width 454 height 70
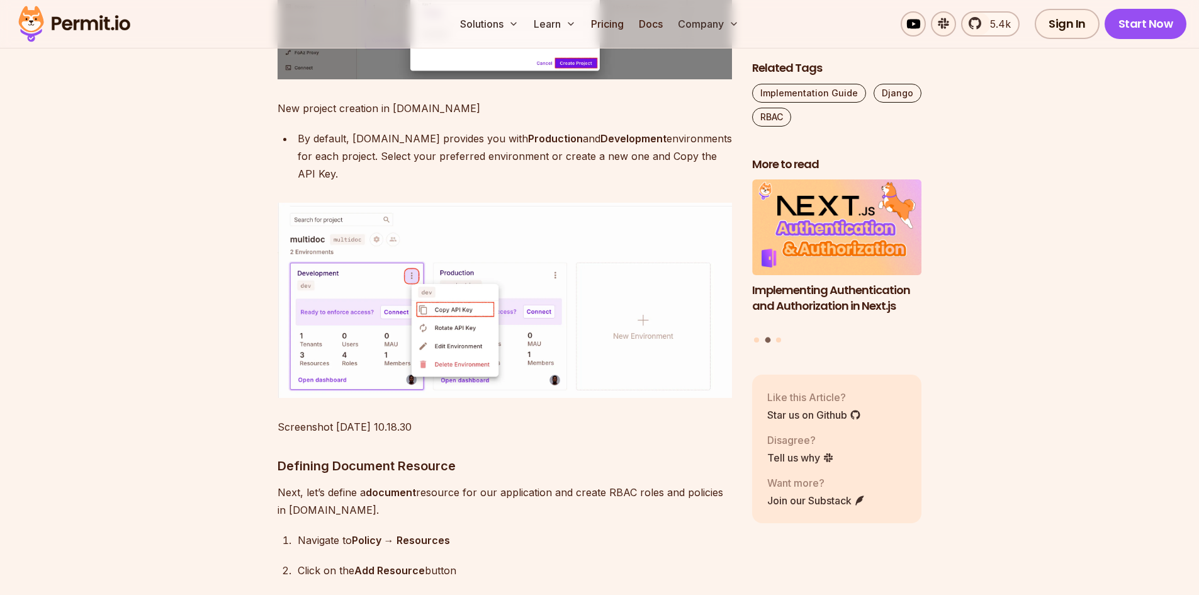
scroll to position [2705, 0]
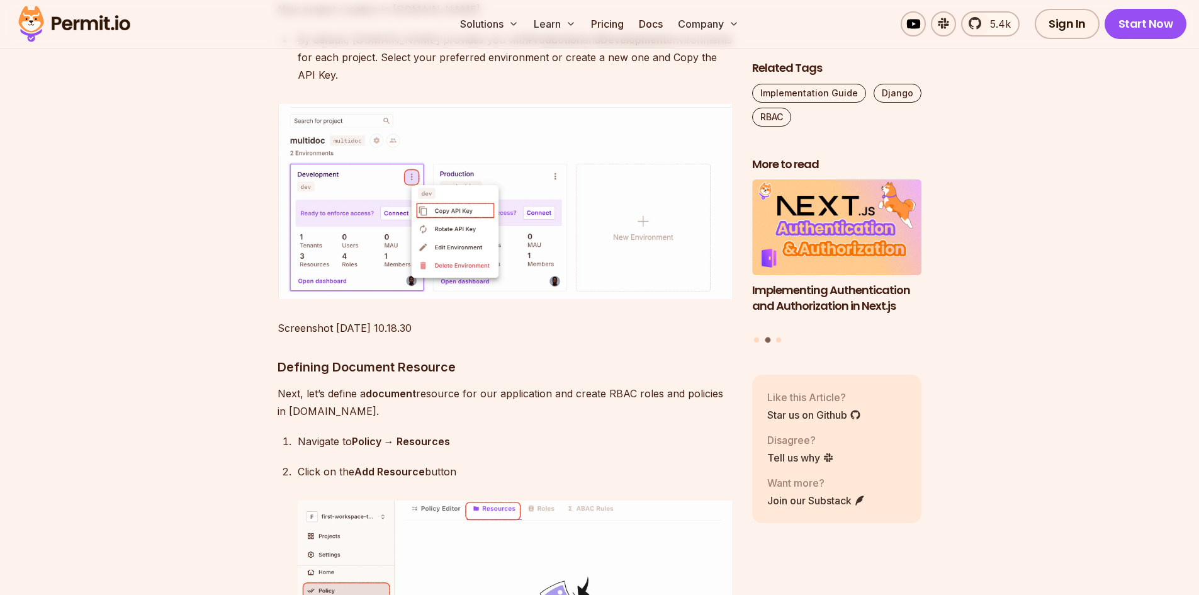
drag, startPoint x: 332, startPoint y: 442, endPoint x: 371, endPoint y: 447, distance: 38.8
click at [371, 420] on p "Next, let’s define a document resource for our application and create RBAC role…" at bounding box center [504, 401] width 454 height 35
click at [372, 420] on p "Next, let’s define a document resource for our application and create RBAC role…" at bounding box center [504, 401] width 454 height 35
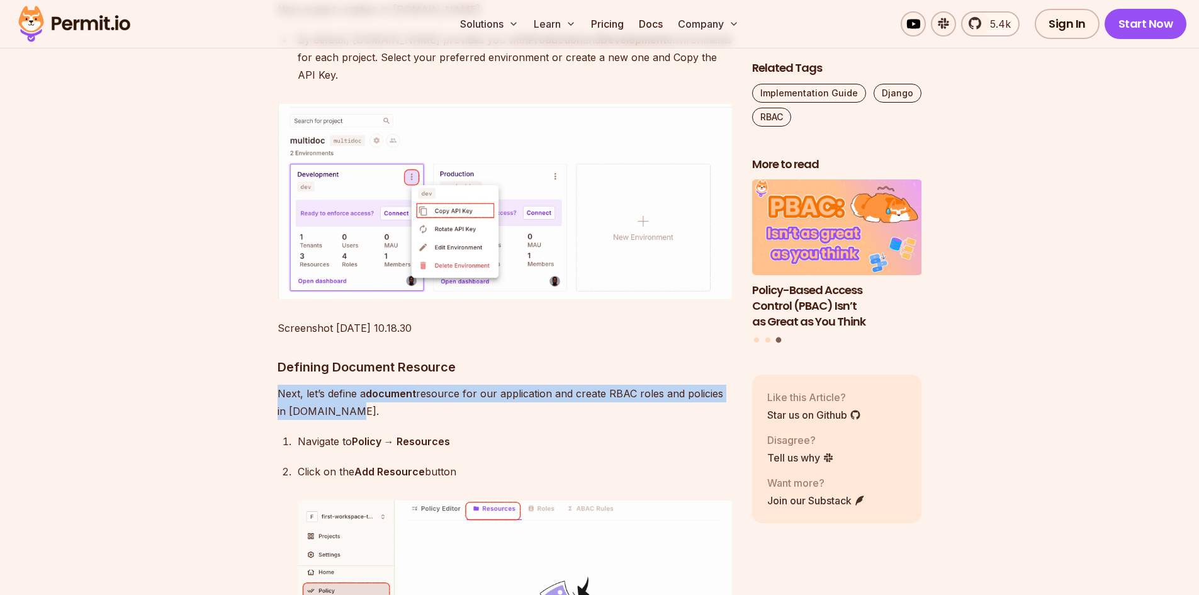
drag, startPoint x: 363, startPoint y: 462, endPoint x: 258, endPoint y: 441, distance: 107.1
click at [371, 420] on p "Next, let’s define a document resource for our application and create RBAC role…" at bounding box center [504, 401] width 454 height 35
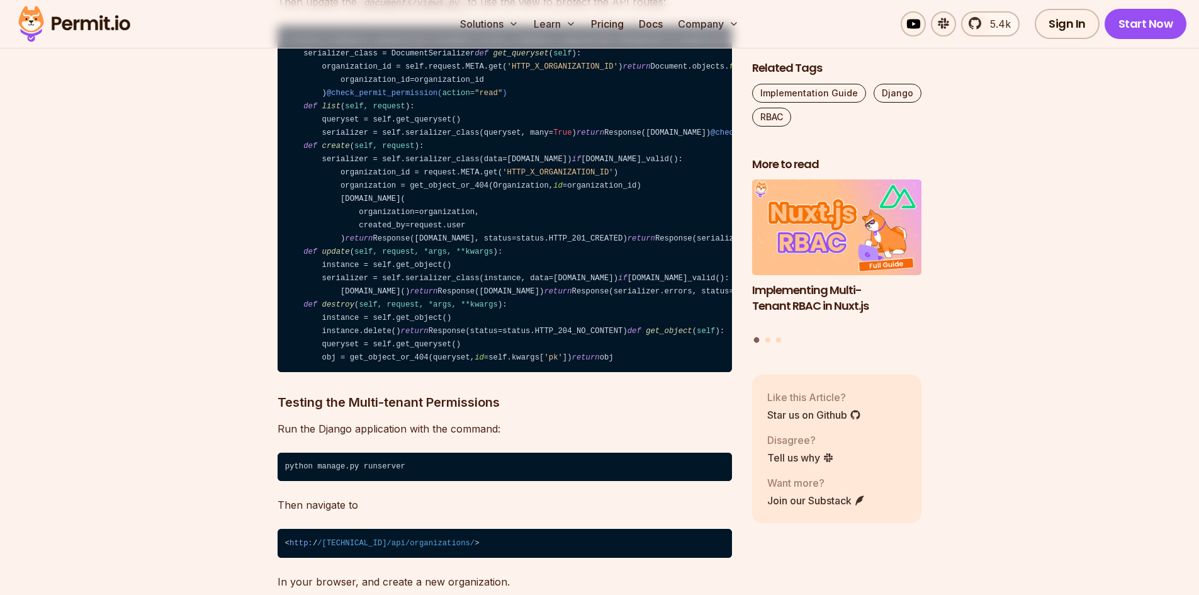
scroll to position [6543, 0]
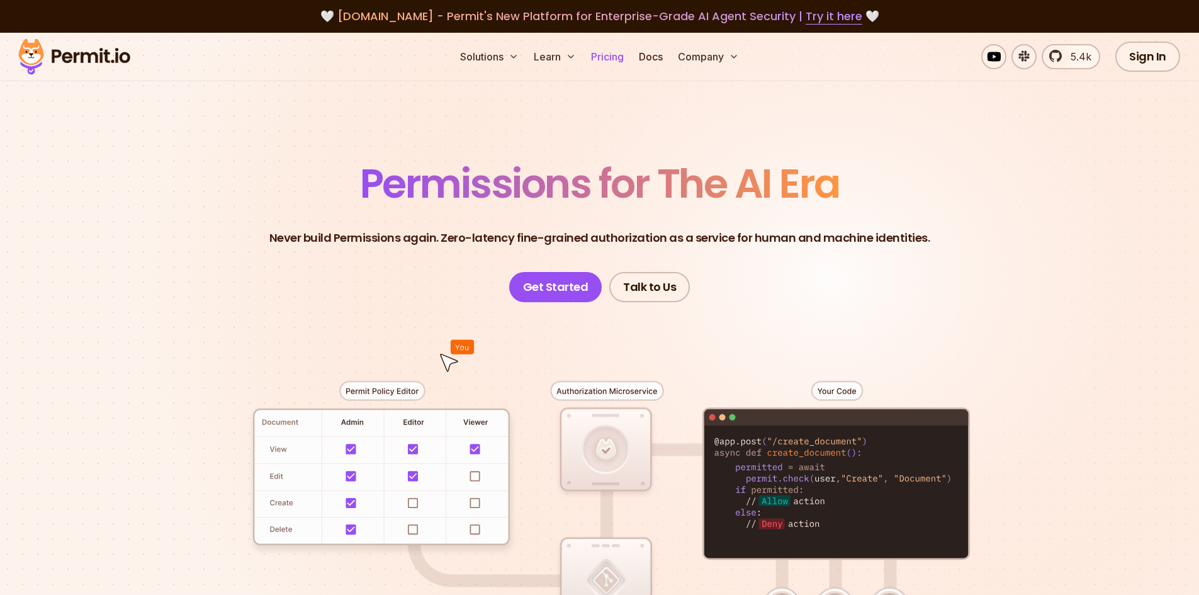
click at [608, 58] on link "Pricing" at bounding box center [607, 56] width 43 height 25
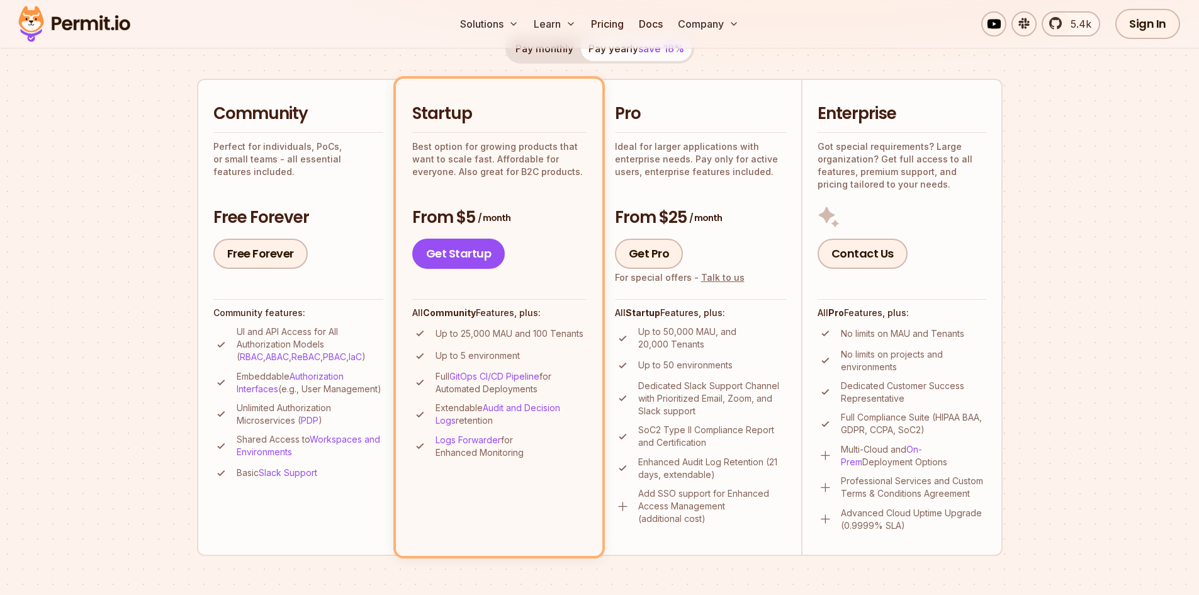
scroll to position [252, 0]
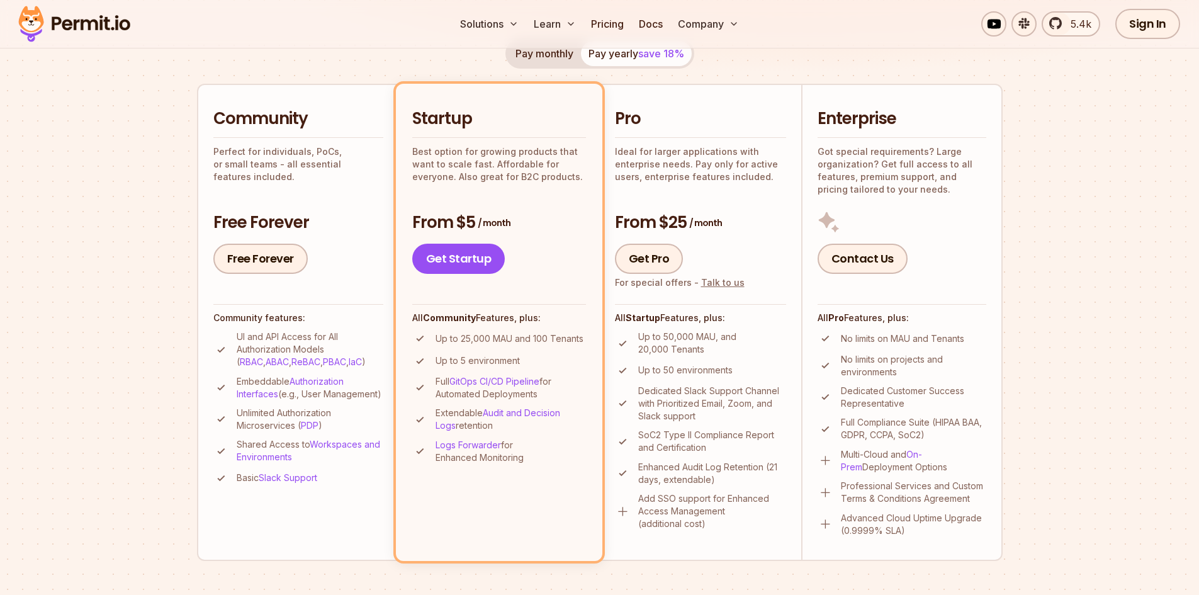
click at [500, 338] on p "Up to 25,000 MAU and 100 Tenants" at bounding box center [509, 338] width 148 height 13
click at [501, 338] on p "Up to 25,000 MAU and 100 Tenants" at bounding box center [509, 338] width 148 height 13
click at [500, 342] on p "Up to 25,000 MAU and 100 Tenants" at bounding box center [509, 338] width 148 height 13
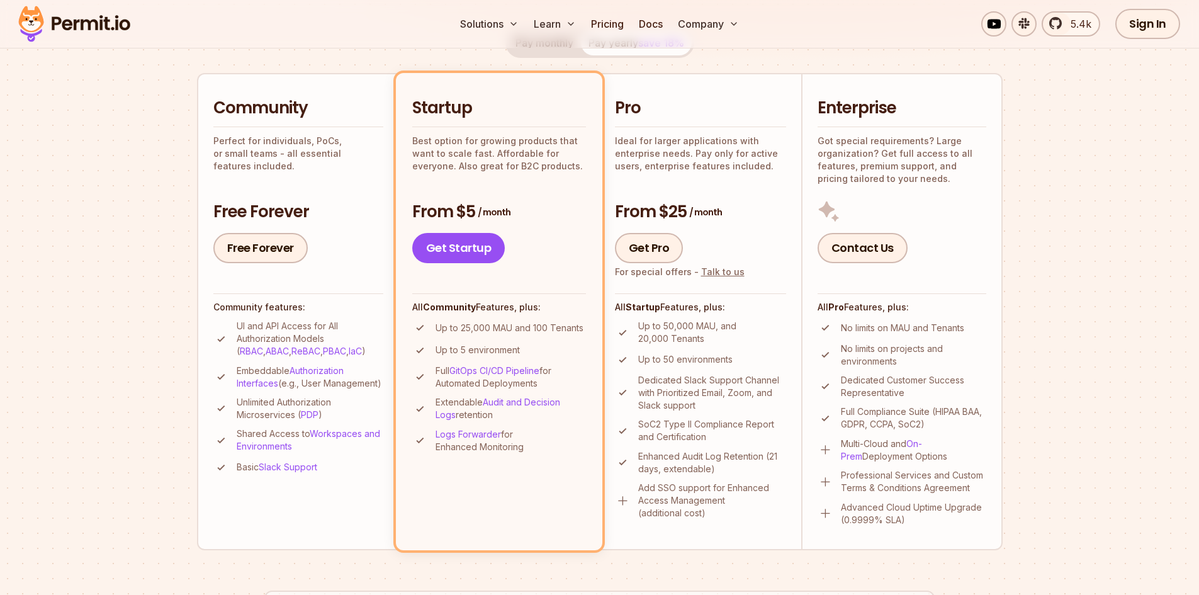
scroll to position [315, 0]
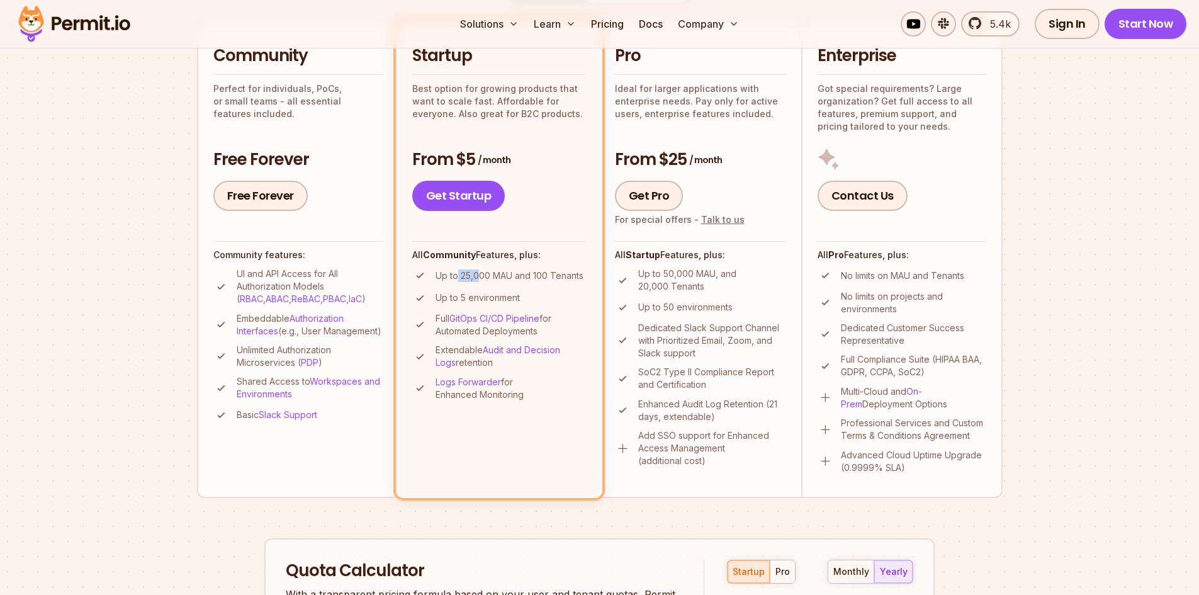
drag, startPoint x: 459, startPoint y: 277, endPoint x: 476, endPoint y: 277, distance: 17.0
click at [476, 277] on p "Up to 25,000 MAU and 100 Tenants" at bounding box center [509, 275] width 148 height 13
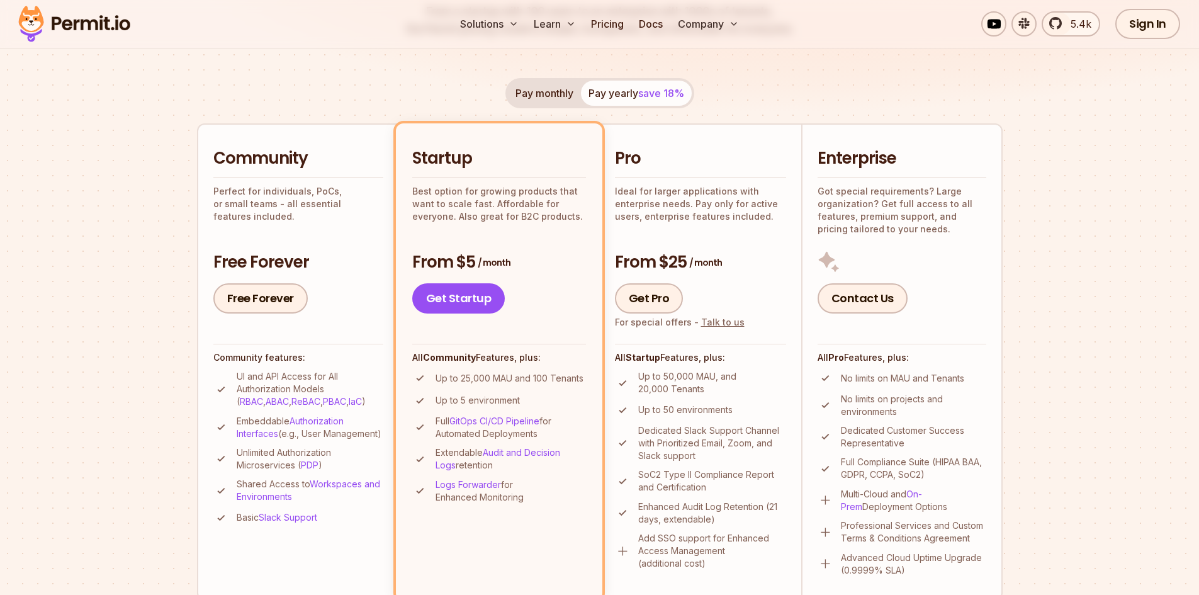
scroll to position [189, 0]
